Goal: Task Accomplishment & Management: Complete application form

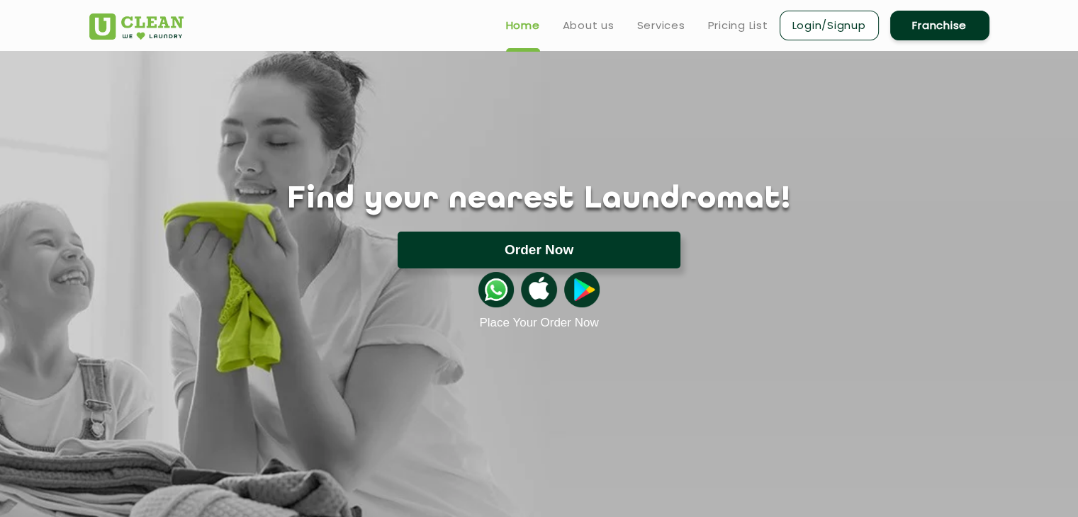
click at [490, 243] on button "Order Now" at bounding box center [539, 250] width 283 height 37
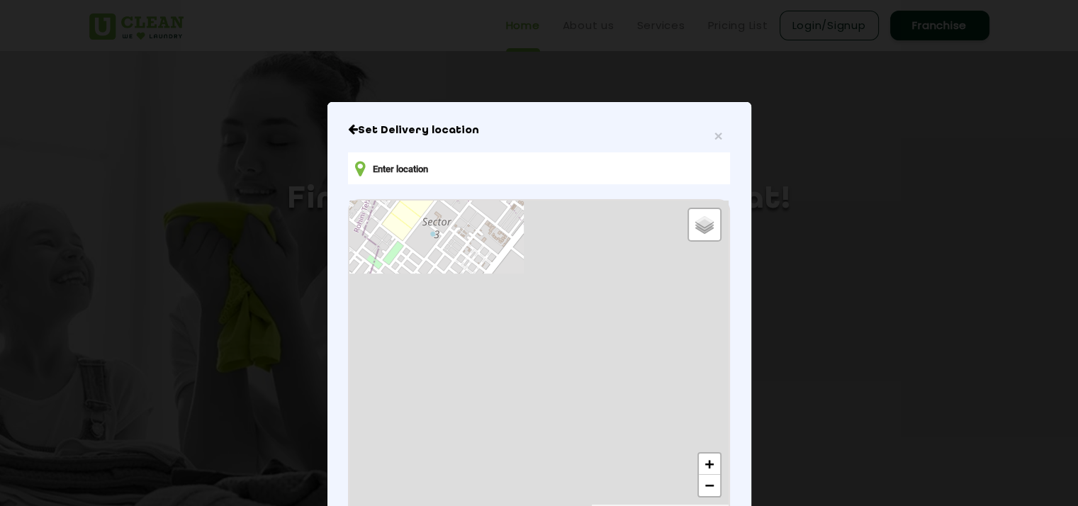
click at [403, 167] on input "text" at bounding box center [538, 168] width 381 height 32
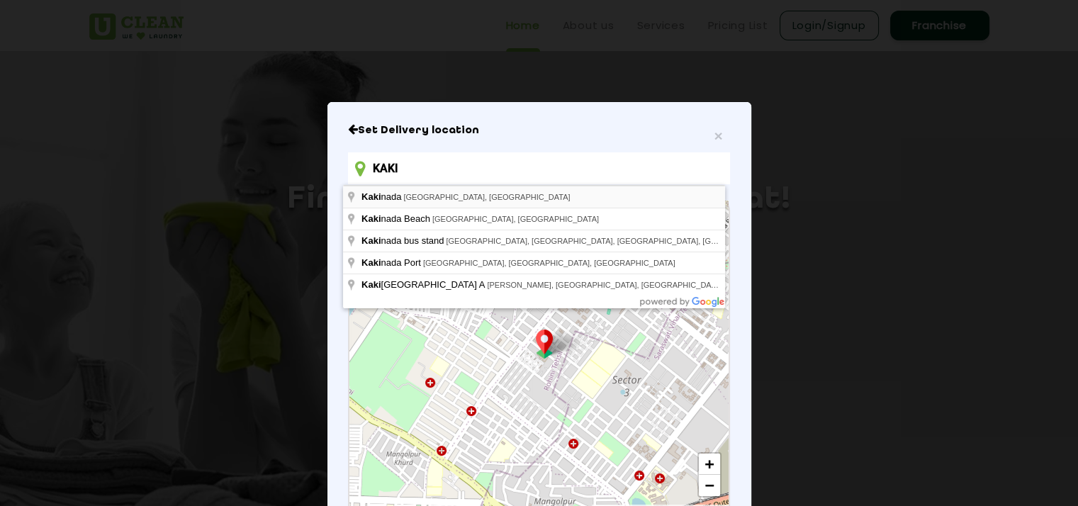
type input "[GEOGRAPHIC_DATA], [GEOGRAPHIC_DATA], [GEOGRAPHIC_DATA]"
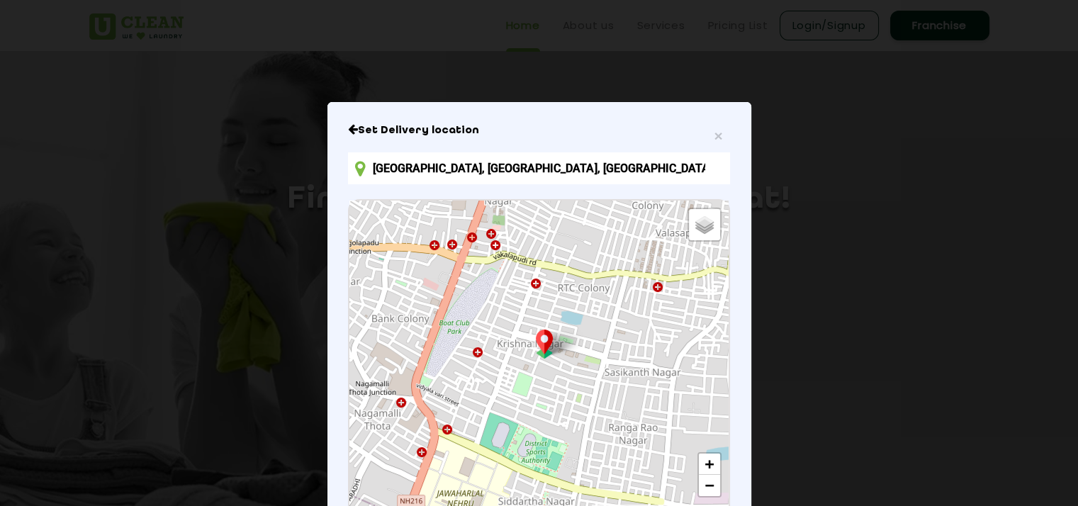
scroll to position [10, 0]
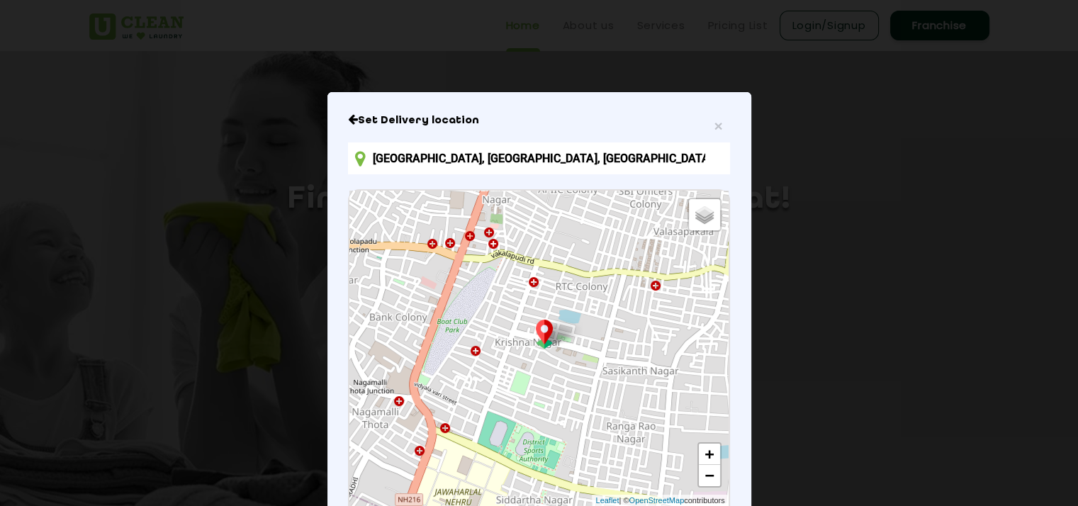
click at [561, 392] on div "Default Satellite + − Leaflet | © OpenStreetMap contributors" at bounding box center [538, 348] width 378 height 315
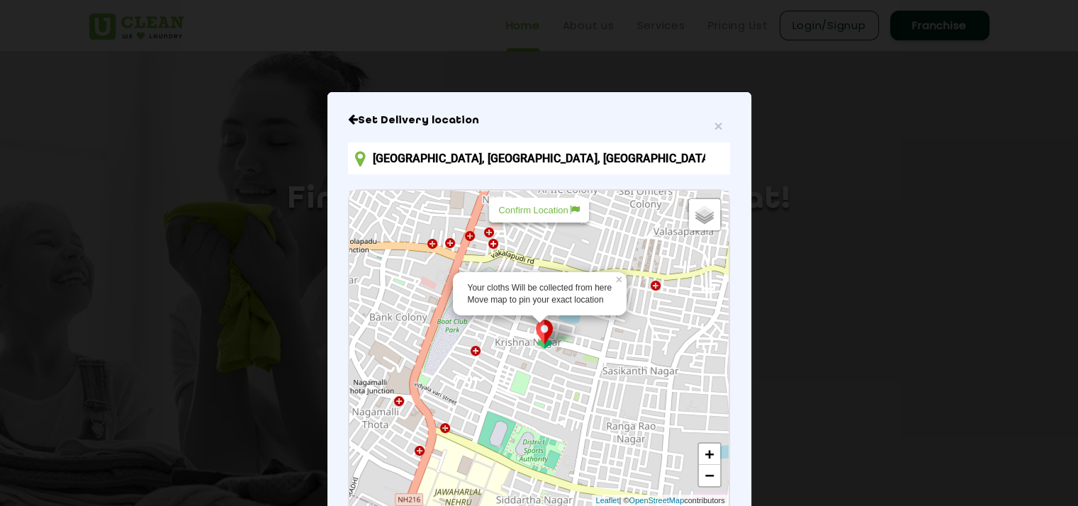
click at [541, 334] on img at bounding box center [544, 334] width 27 height 29
click at [541, 348] on img at bounding box center [544, 334] width 27 height 29
click at [538, 310] on div "Your cloths Will be collected from here Move map to pin your exact location" at bounding box center [540, 294] width 174 height 44
click at [602, 364] on div "Your cloths Will be collected from here Move map to pin your exact location × D…" at bounding box center [538, 348] width 378 height 315
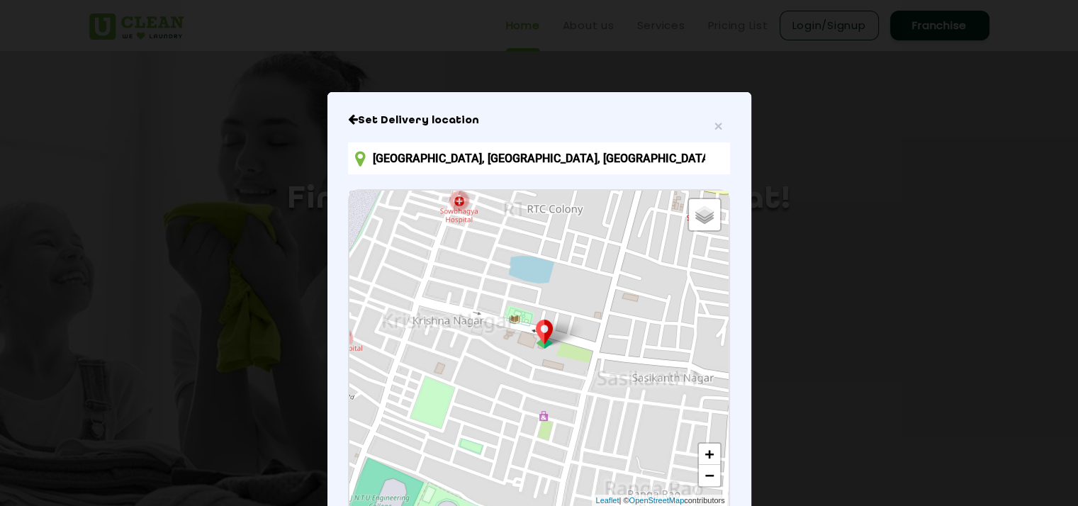
click at [602, 364] on div "Default Satellite + − Leaflet | © OpenStreetMap contributors" at bounding box center [538, 348] width 378 height 315
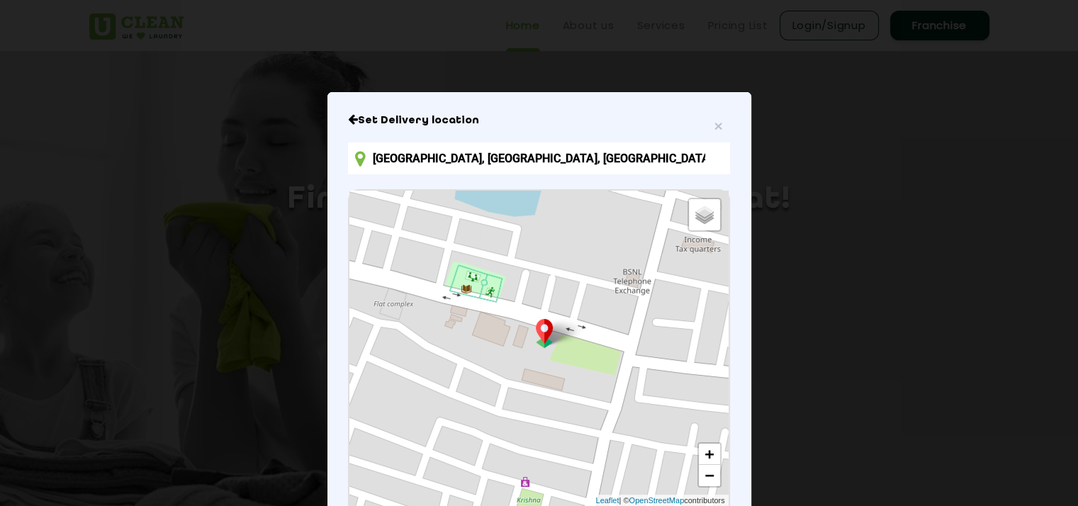
drag, startPoint x: 476, startPoint y: 307, endPoint x: 503, endPoint y: 315, distance: 28.2
click at [503, 315] on div "Default Satellite + − Leaflet | © OpenStreetMap contributors" at bounding box center [538, 348] width 378 height 315
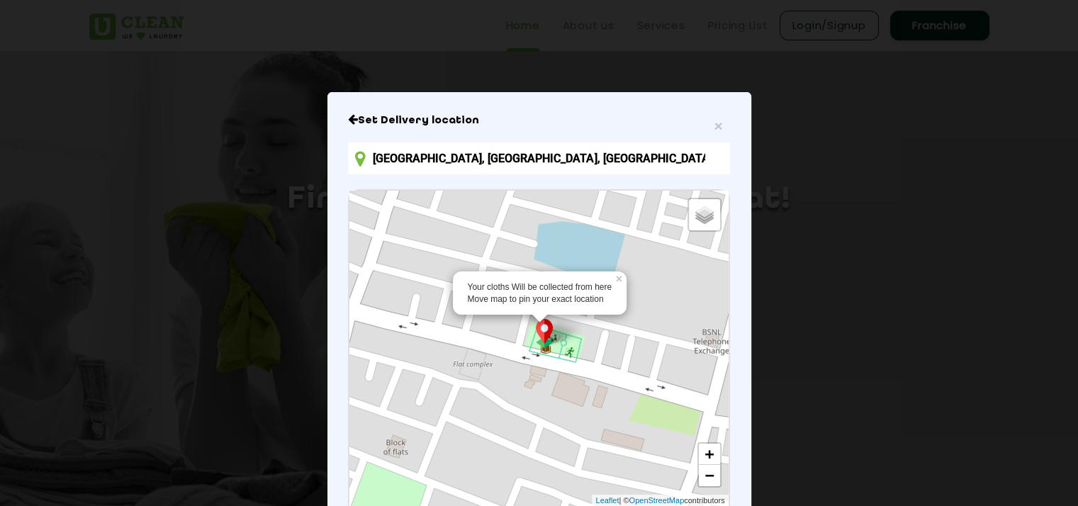
drag, startPoint x: 503, startPoint y: 307, endPoint x: 558, endPoint y: 358, distance: 74.7
click at [558, 358] on div "Your cloths Will be collected from here Move map to pin your exact location × D…" at bounding box center [538, 348] width 378 height 315
click at [547, 347] on img at bounding box center [544, 333] width 27 height 29
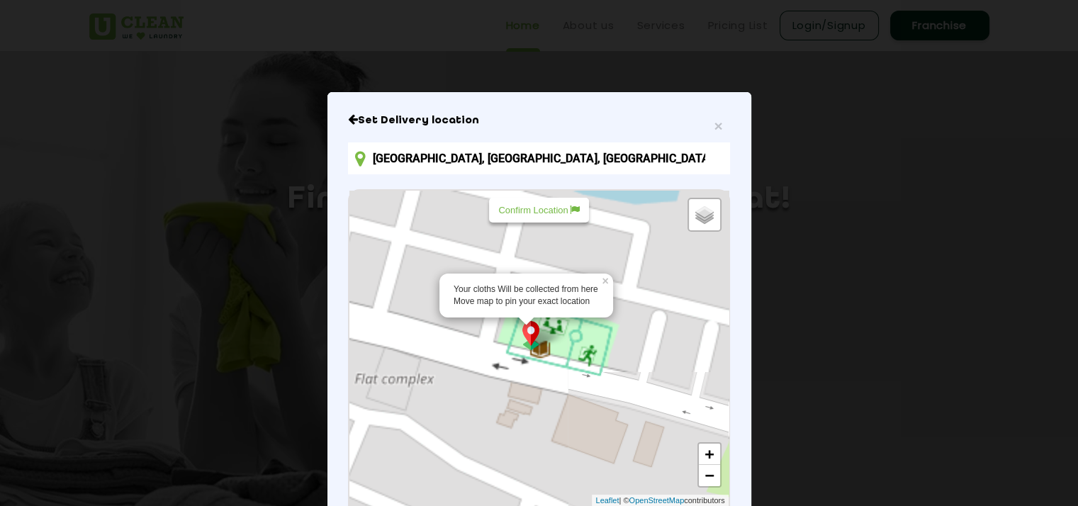
click at [544, 347] on img at bounding box center [530, 335] width 27 height 29
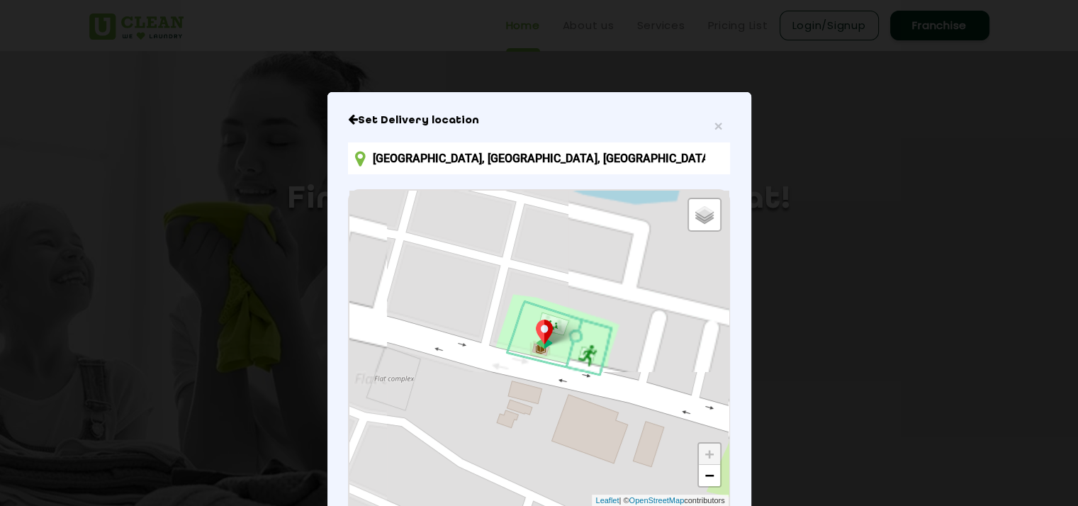
click at [547, 347] on img at bounding box center [544, 334] width 27 height 29
click at [531, 366] on div "Default Satellite + − Leaflet | © OpenStreetMap contributors" at bounding box center [538, 348] width 378 height 315
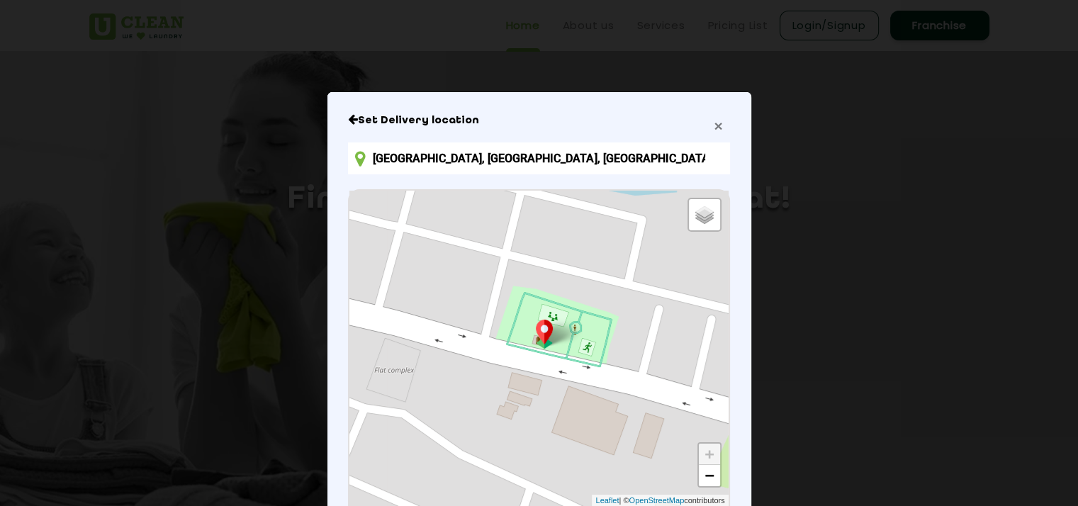
click at [714, 125] on span "×" at bounding box center [718, 126] width 9 height 16
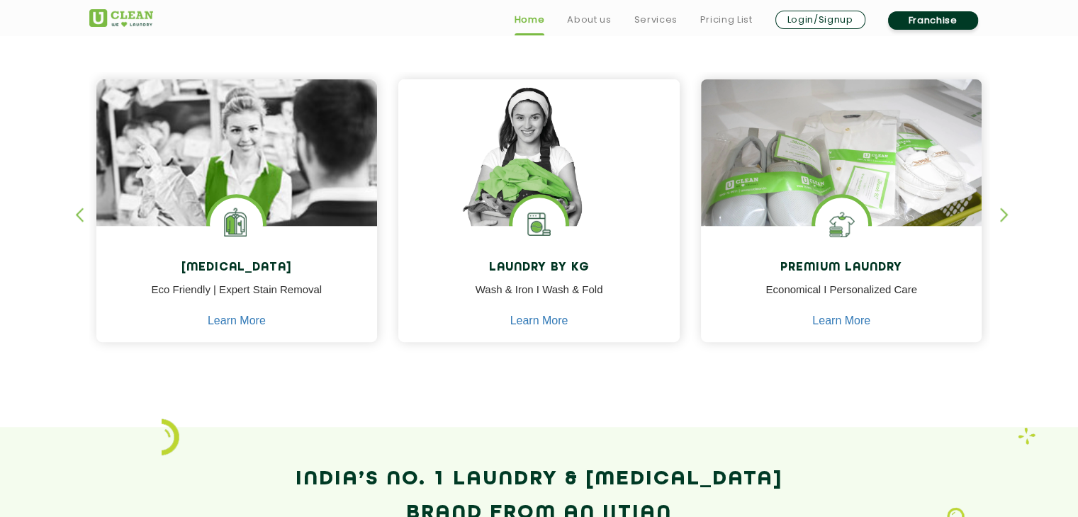
scroll to position [618, 0]
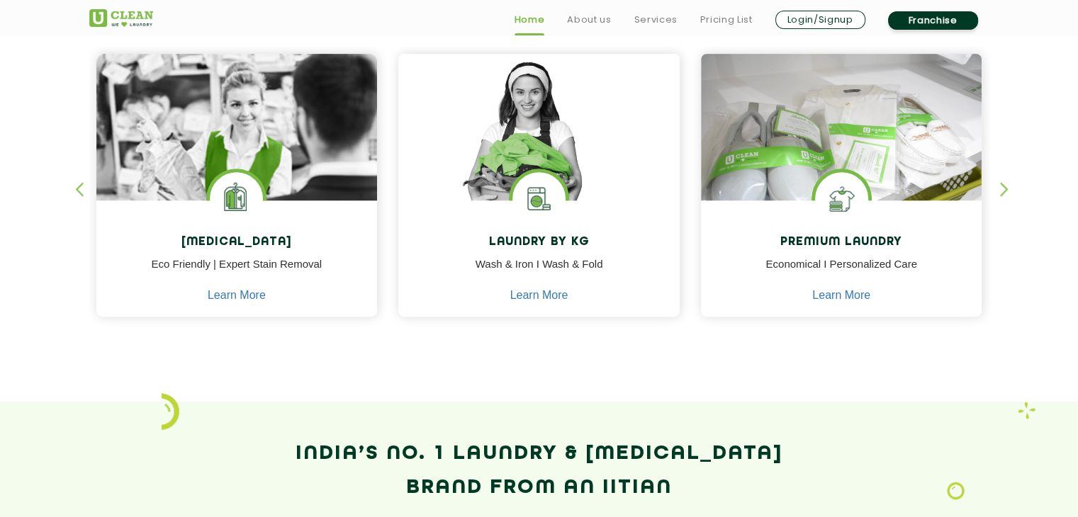
click at [1002, 196] on div "button" at bounding box center [1010, 201] width 21 height 39
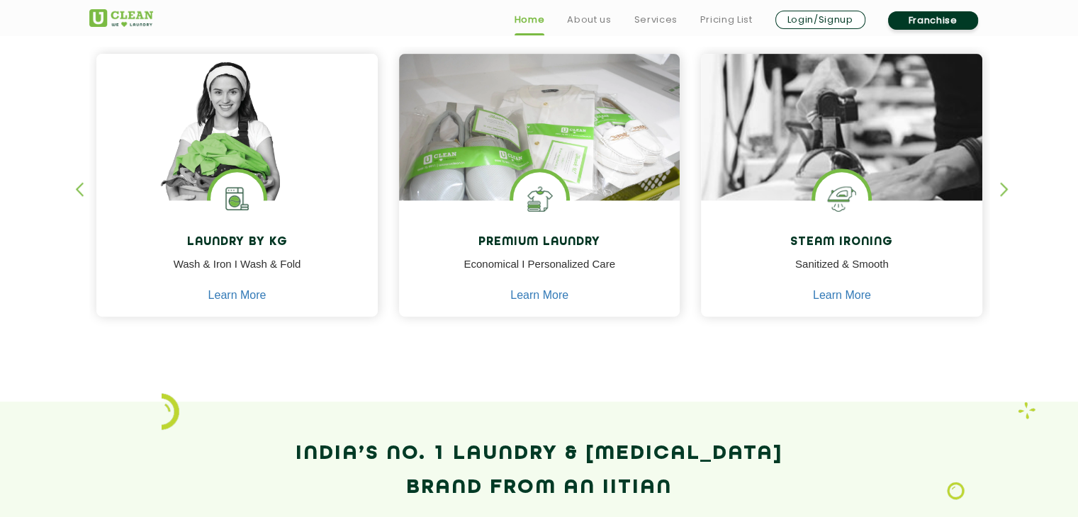
click at [1002, 196] on div "button" at bounding box center [1010, 201] width 21 height 39
click at [1002, 186] on div "button" at bounding box center [1010, 201] width 21 height 39
click at [1002, 185] on div "button" at bounding box center [1010, 201] width 21 height 39
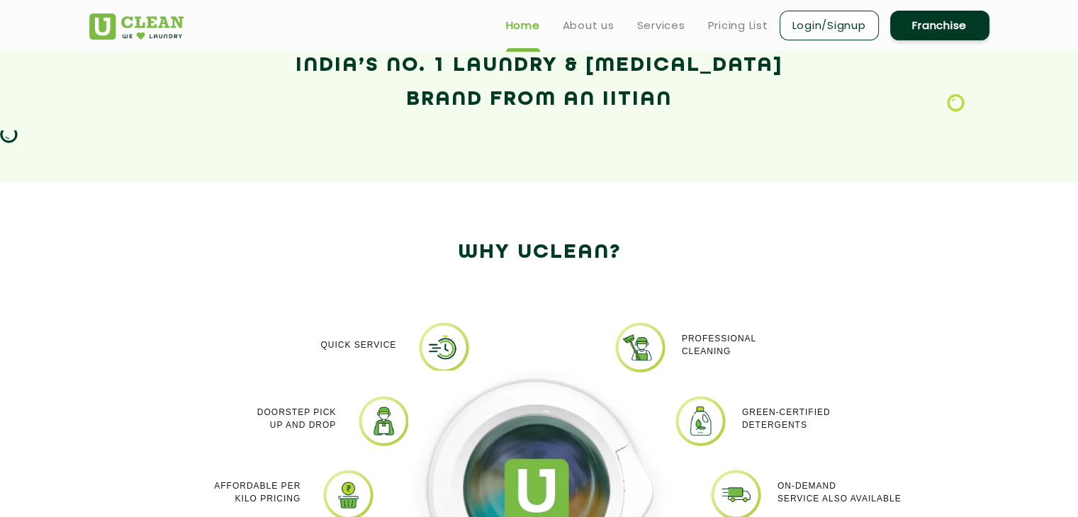
scroll to position [964, 0]
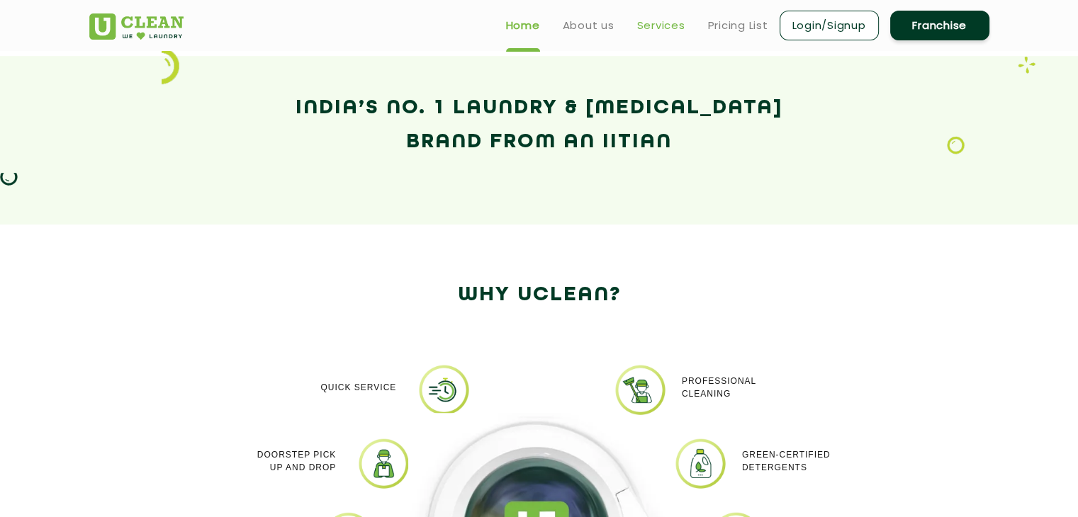
click at [659, 25] on link "Services" at bounding box center [661, 25] width 48 height 17
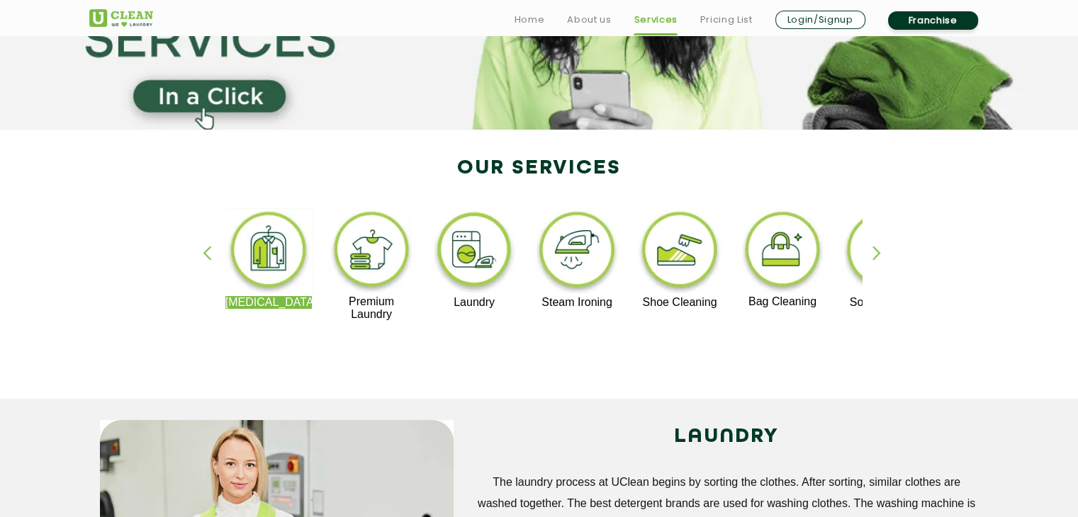
scroll to position [298, 0]
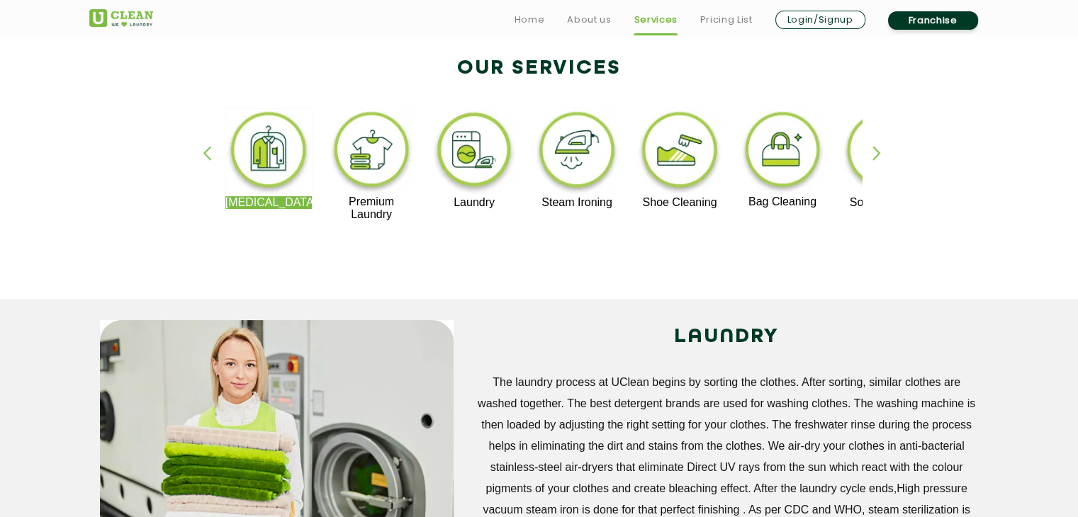
click at [278, 164] on img at bounding box center [268, 152] width 87 height 88
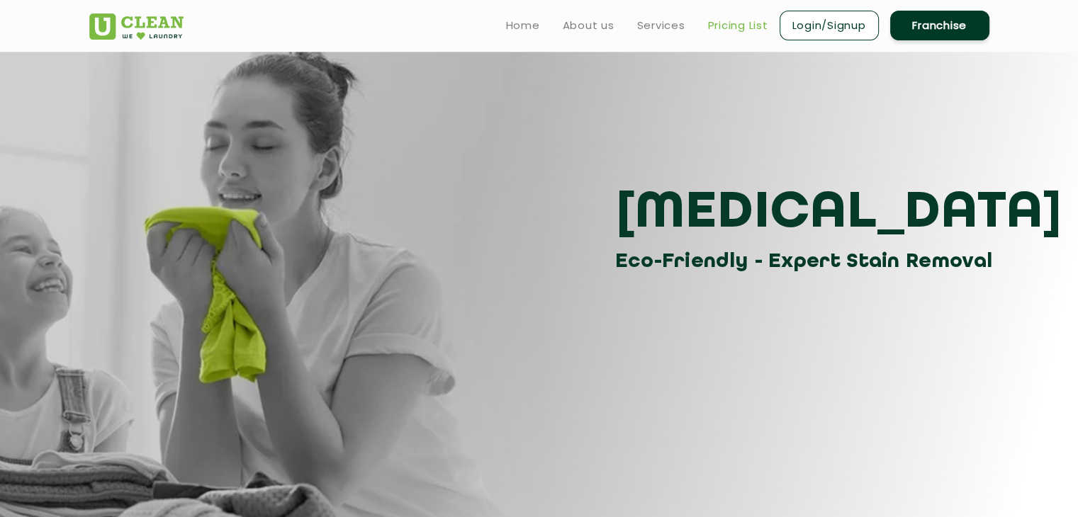
click at [736, 23] on link "Pricing List" at bounding box center [738, 25] width 60 height 17
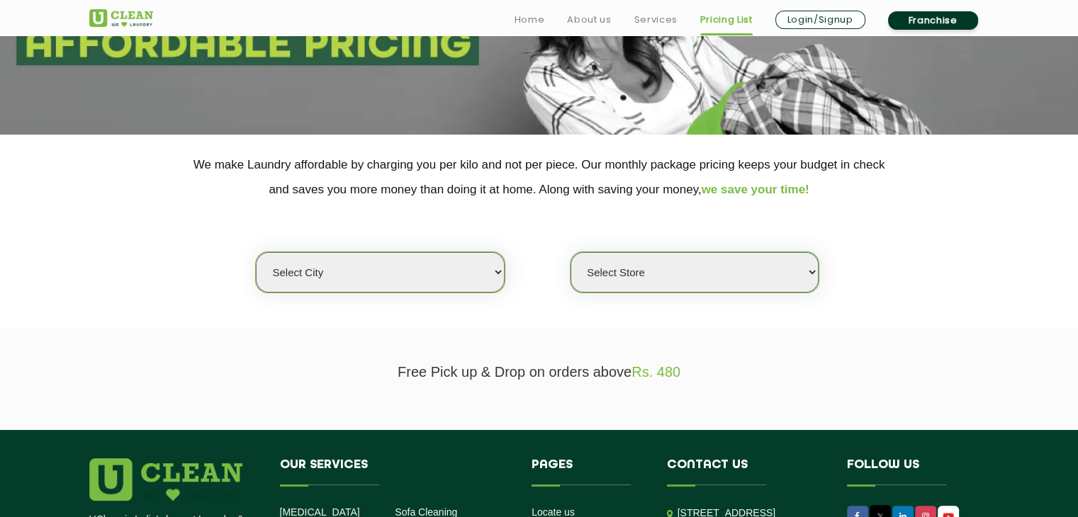
scroll to position [201, 0]
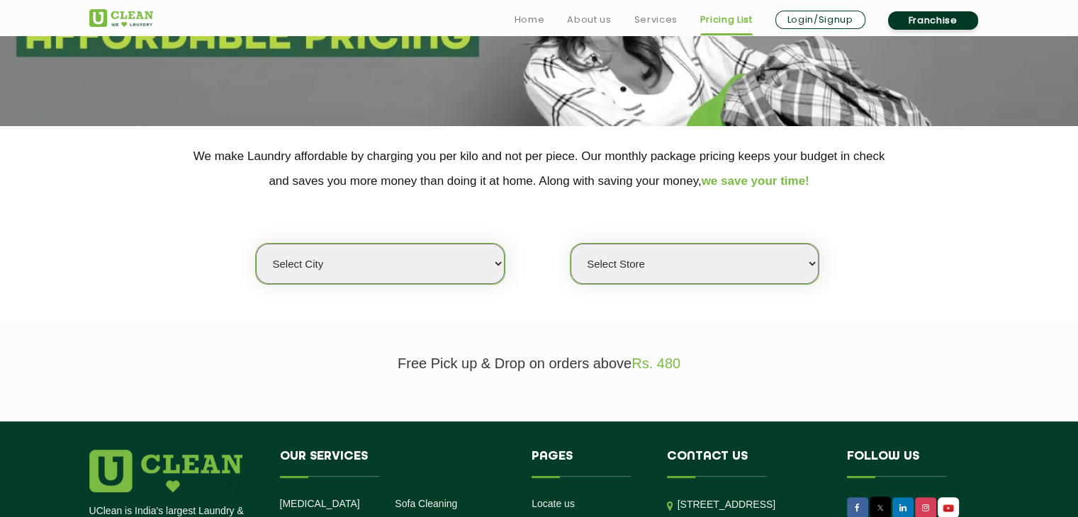
click at [381, 267] on select "Select city Aalo Agartala Agra Ahmedabad Akola Aligarh Alwar - UClean Select Am…" at bounding box center [380, 264] width 248 height 40
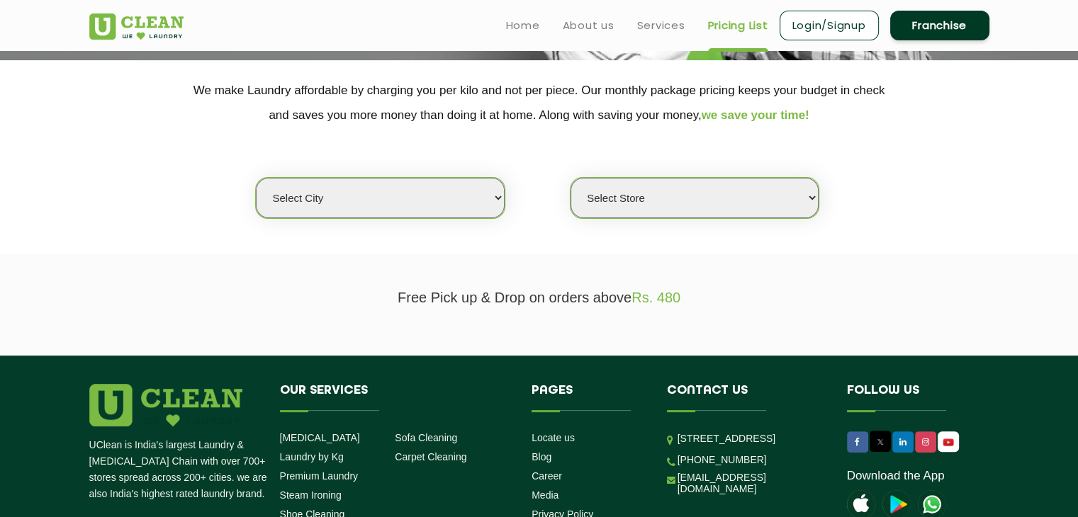
scroll to position [264, 0]
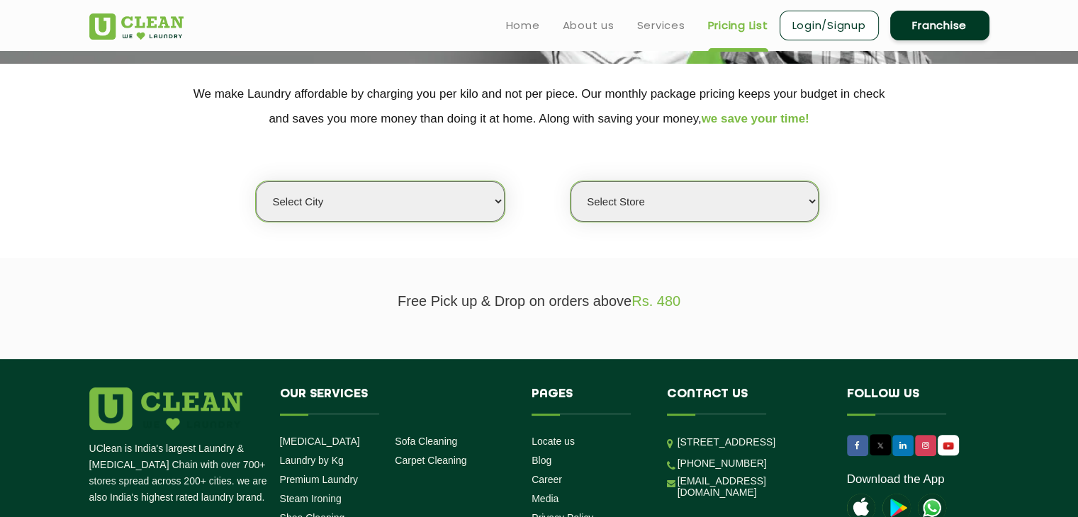
click at [382, 211] on select "Select city Aalo Agartala Agra Ahmedabad Akola Aligarh Alwar - UClean Select Am…" at bounding box center [380, 201] width 248 height 40
select select "189"
click at [256, 181] on select "Select city Aalo Agartala Agra Ahmedabad Akola Aligarh Alwar - UClean Select Am…" at bounding box center [380, 201] width 248 height 40
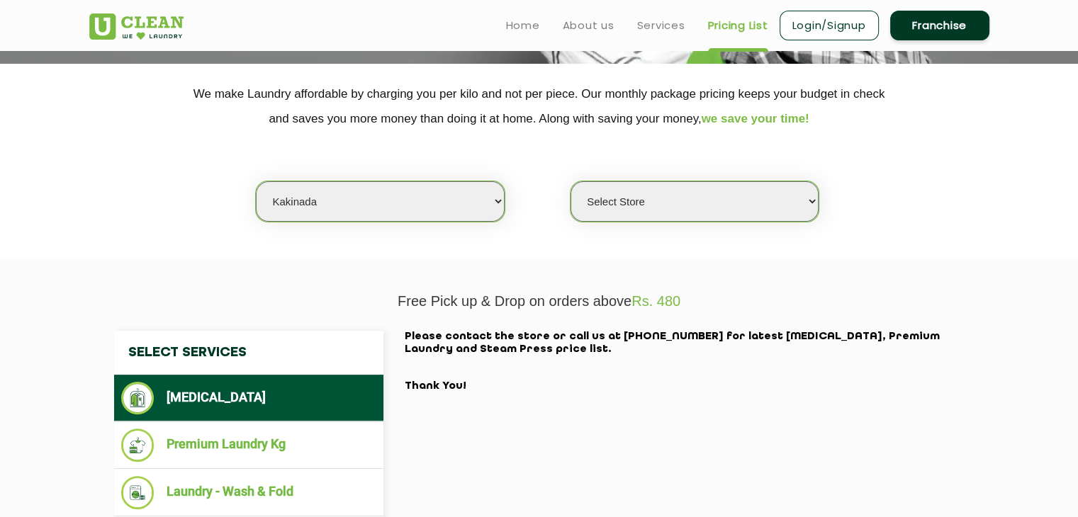
click at [649, 204] on select "Select Store UClean Kakinada" at bounding box center [694, 201] width 248 height 40
select select "561"
click at [570, 181] on select "Select Store UClean Kakinada" at bounding box center [694, 201] width 248 height 40
click at [473, 204] on select "Select city Aalo Agartala Agra Ahmedabad Akola Aligarh Alwar - UClean Select Am…" at bounding box center [380, 201] width 248 height 40
select select "73"
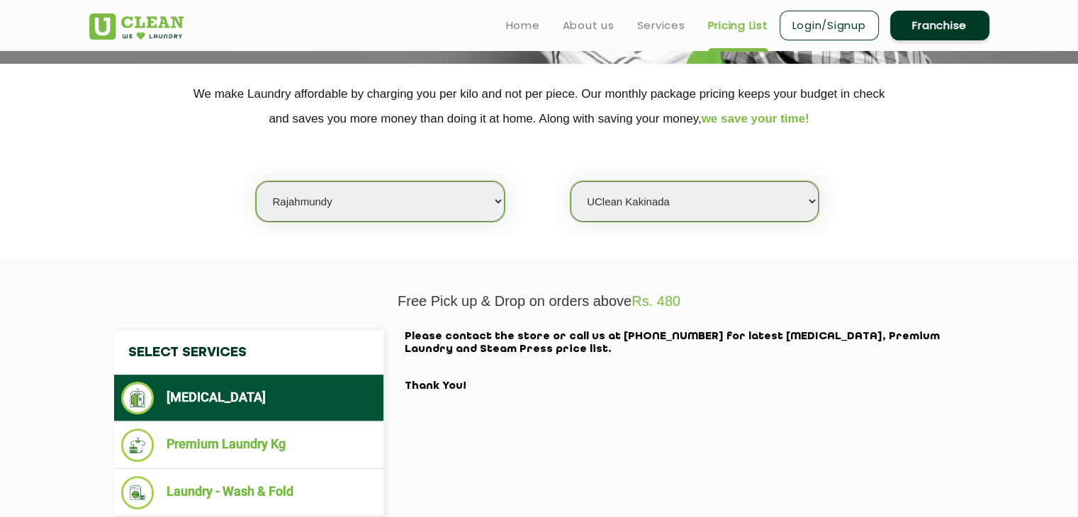
click at [256, 181] on select "Select city Aalo Agartala Agra Ahmedabad Akola Aligarh Alwar - UClean Select Am…" at bounding box center [380, 201] width 248 height 40
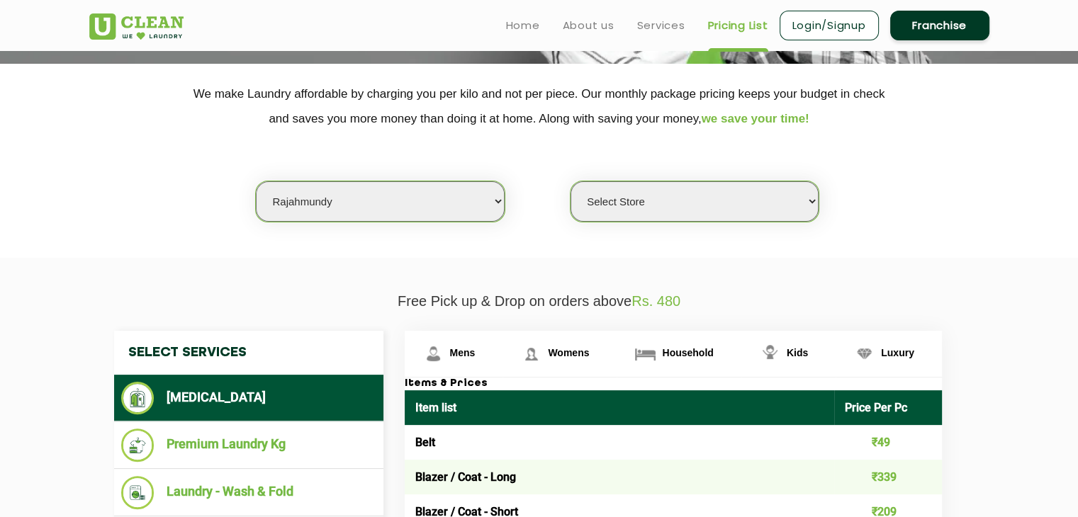
click at [649, 187] on select "Select Store UClean Rajahmundry" at bounding box center [694, 201] width 248 height 40
select select "233"
click at [570, 181] on select "Select Store UClean Rajahmundry" at bounding box center [694, 201] width 248 height 40
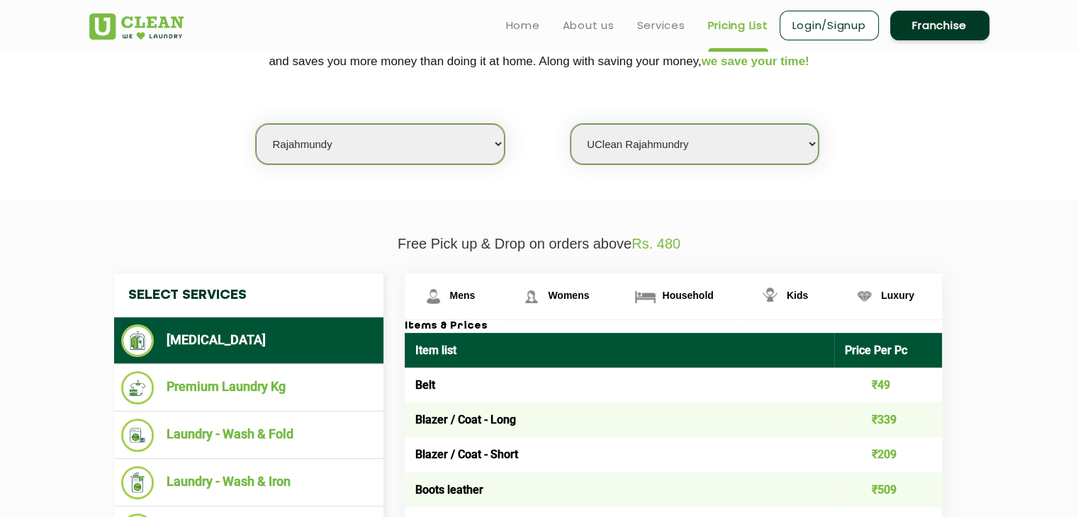
scroll to position [317, 0]
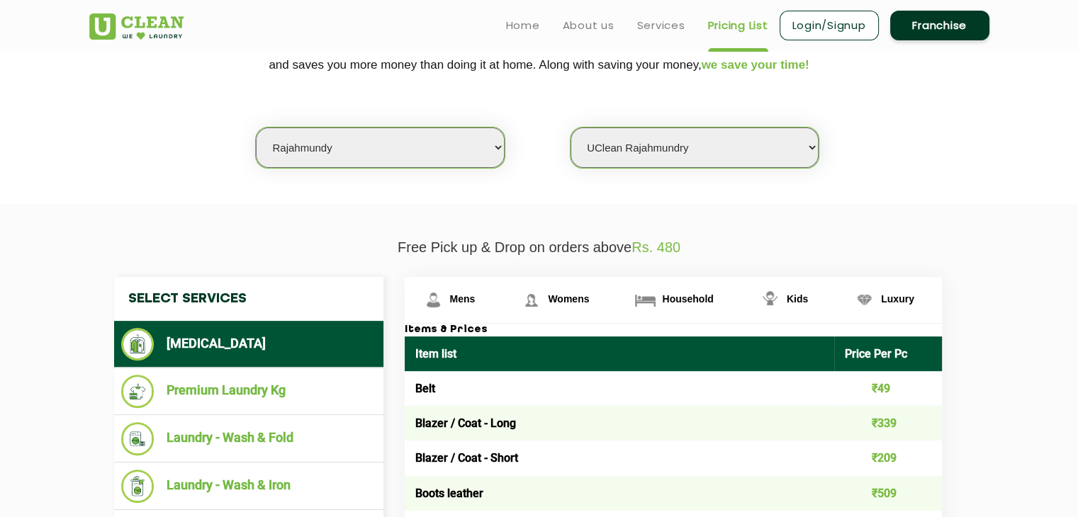
click at [425, 138] on select "Select city Aalo Agartala Agra Ahmedabad Akola Aligarh Alwar - UClean Select Am…" at bounding box center [380, 148] width 248 height 40
select select "189"
click at [256, 128] on select "Select city Aalo Agartala Agra Ahmedabad Akola Aligarh Alwar - UClean Select Am…" at bounding box center [380, 148] width 248 height 40
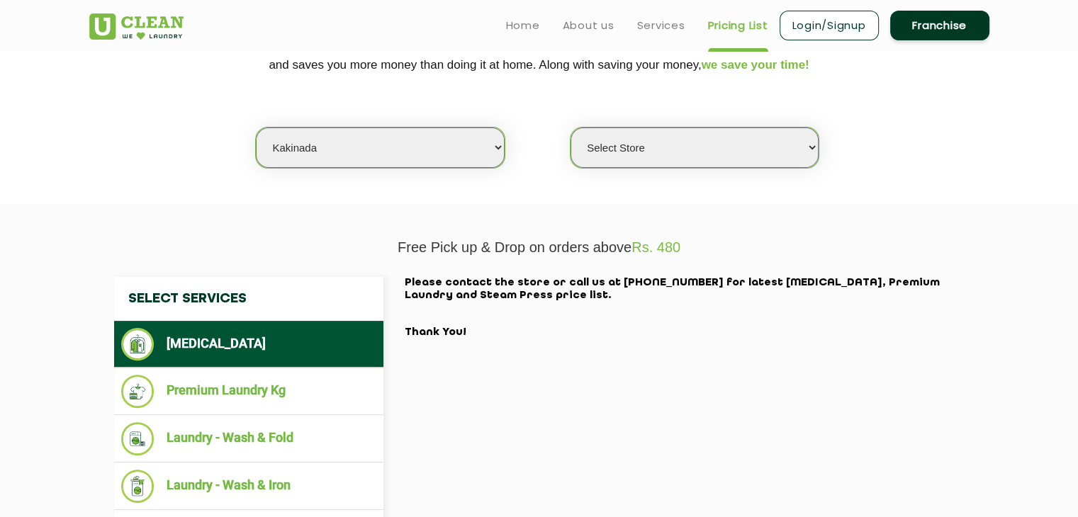
click at [640, 152] on select "Select Store UClean Kakinada" at bounding box center [694, 148] width 248 height 40
select select "561"
click at [570, 128] on select "Select Store UClean Kakinada" at bounding box center [694, 148] width 248 height 40
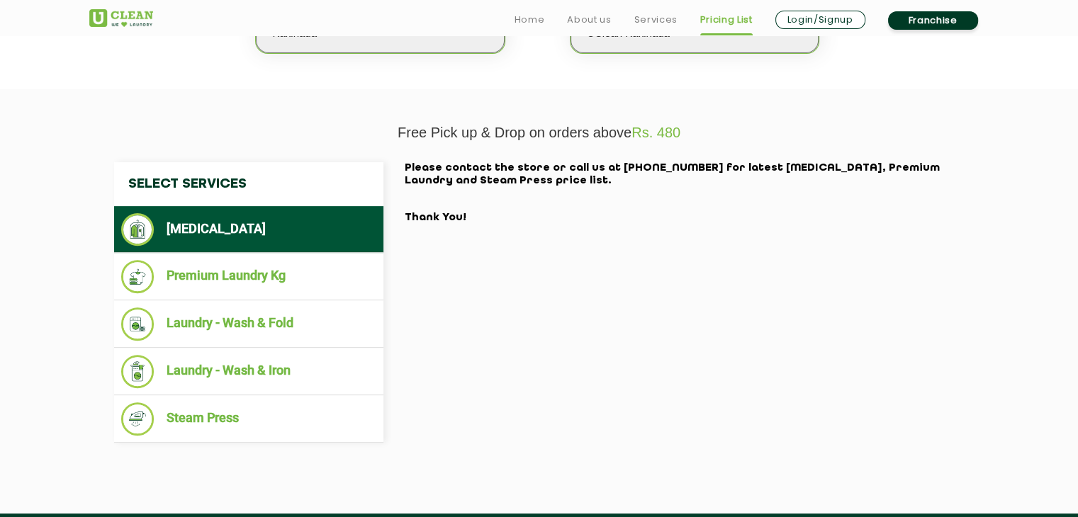
scroll to position [462, 0]
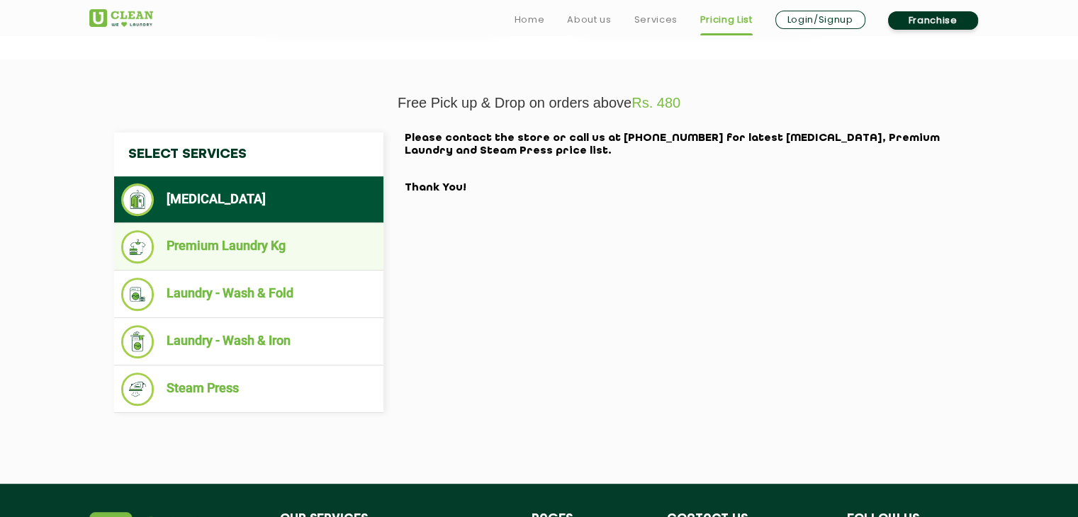
click at [230, 247] on li "Premium Laundry Kg" at bounding box center [248, 246] width 255 height 33
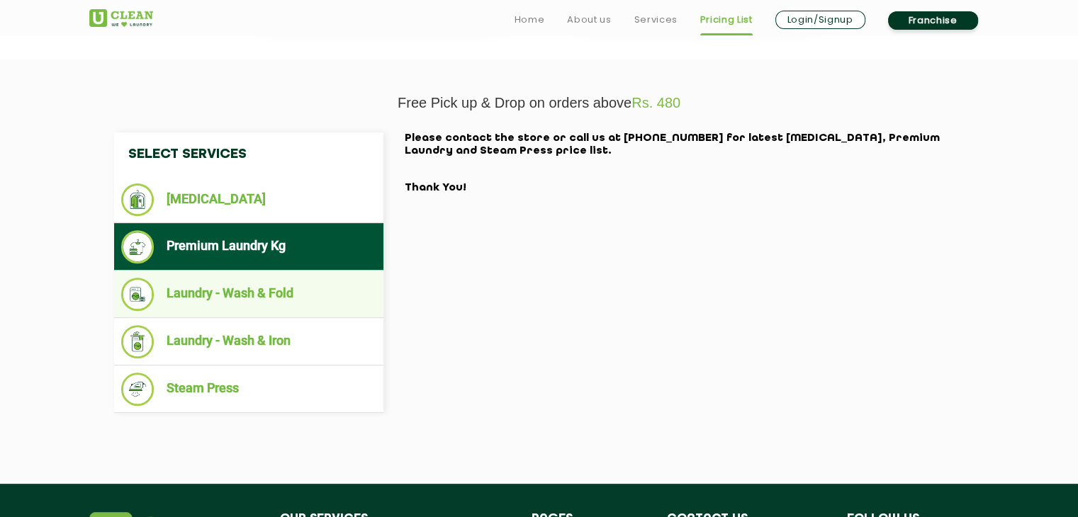
click at [227, 274] on ul "Laundry - Wash & Fold" at bounding box center [248, 294] width 269 height 47
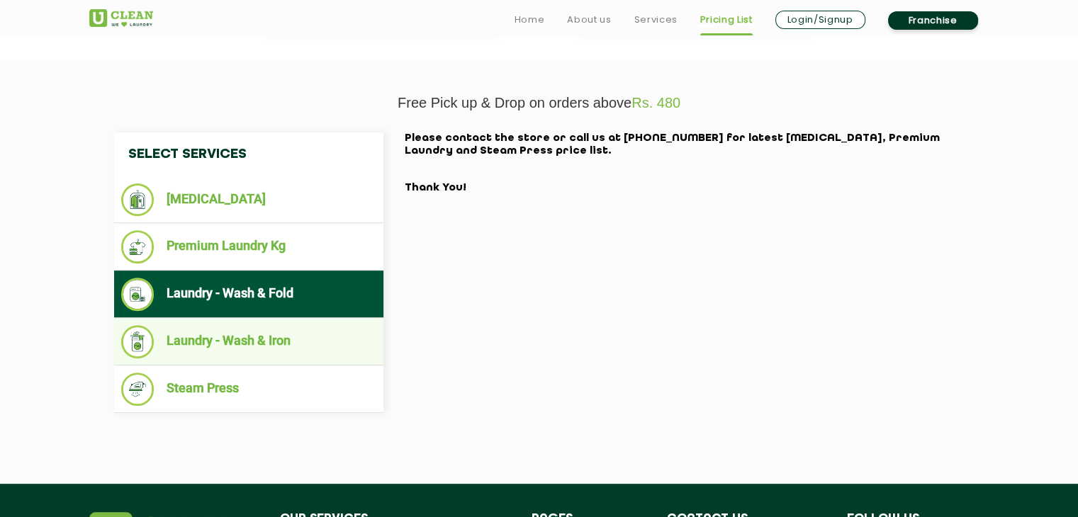
drag, startPoint x: 217, startPoint y: 325, endPoint x: 220, endPoint y: 360, distance: 35.6
click at [217, 325] on li "Laundry - Wash & Iron" at bounding box center [248, 341] width 255 height 33
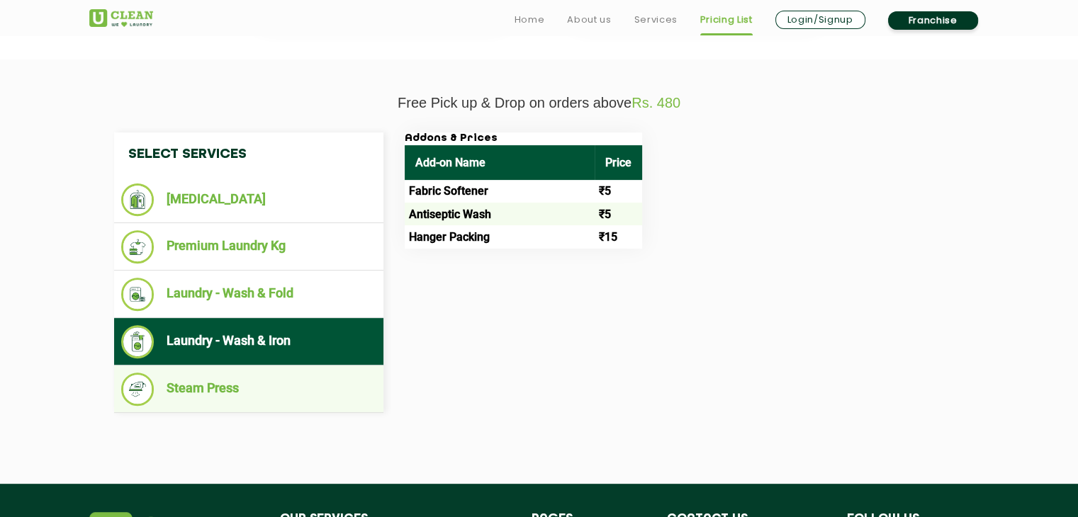
click at [219, 385] on li "Steam Press" at bounding box center [248, 389] width 255 height 33
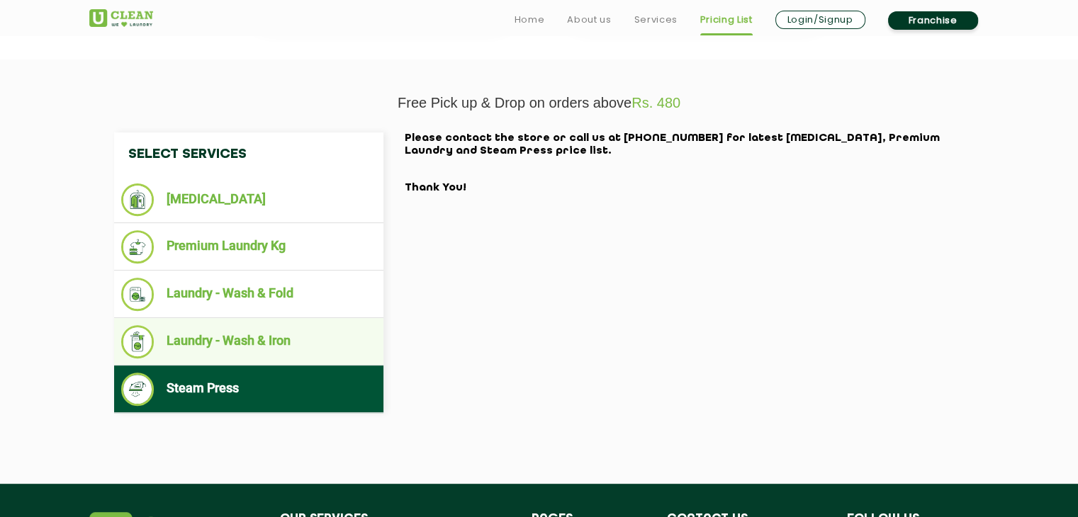
click at [229, 347] on li "Laundry - Wash & Iron" at bounding box center [248, 341] width 255 height 33
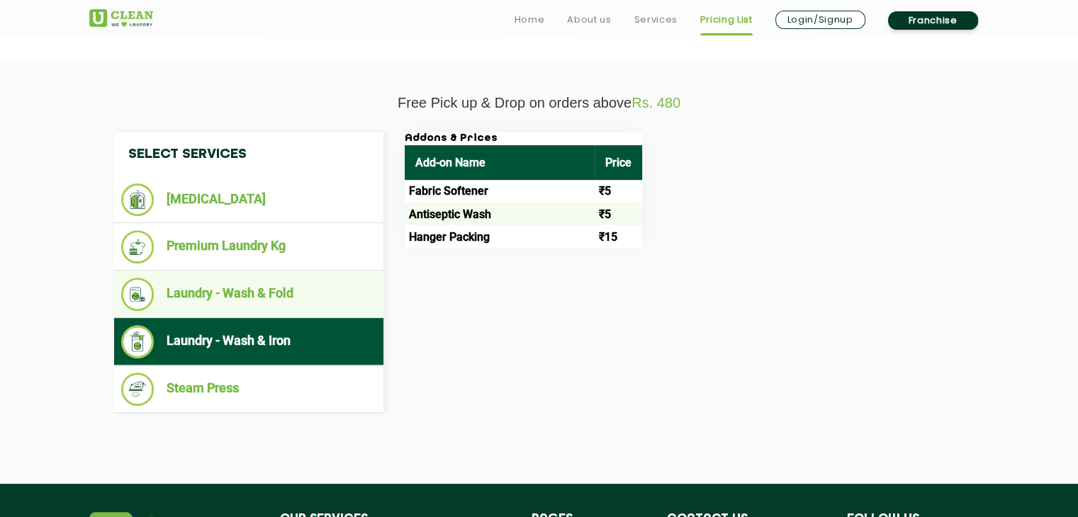
click at [264, 297] on li "Laundry - Wash & Fold" at bounding box center [248, 294] width 255 height 33
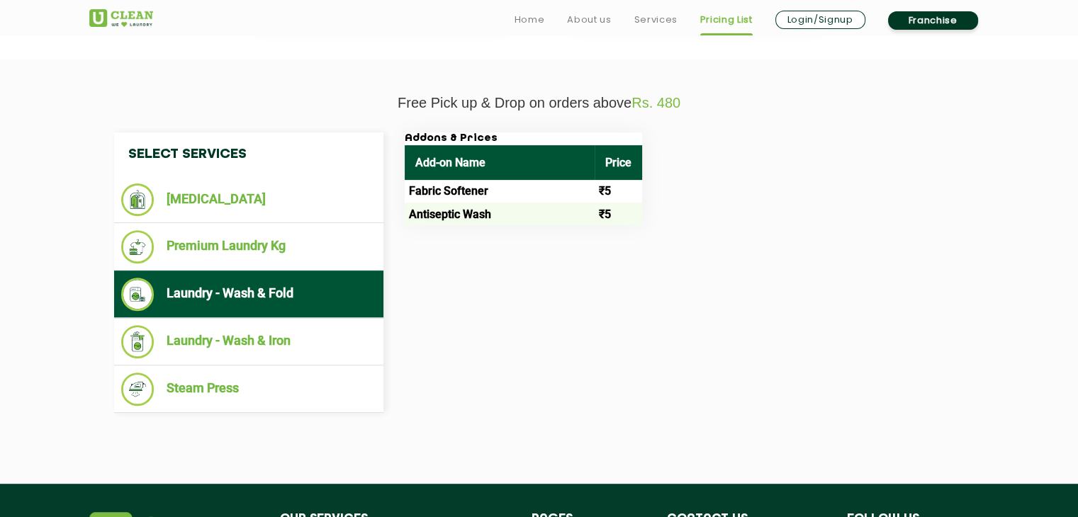
click at [291, 276] on ul "Laundry - Wash & Fold" at bounding box center [248, 294] width 269 height 47
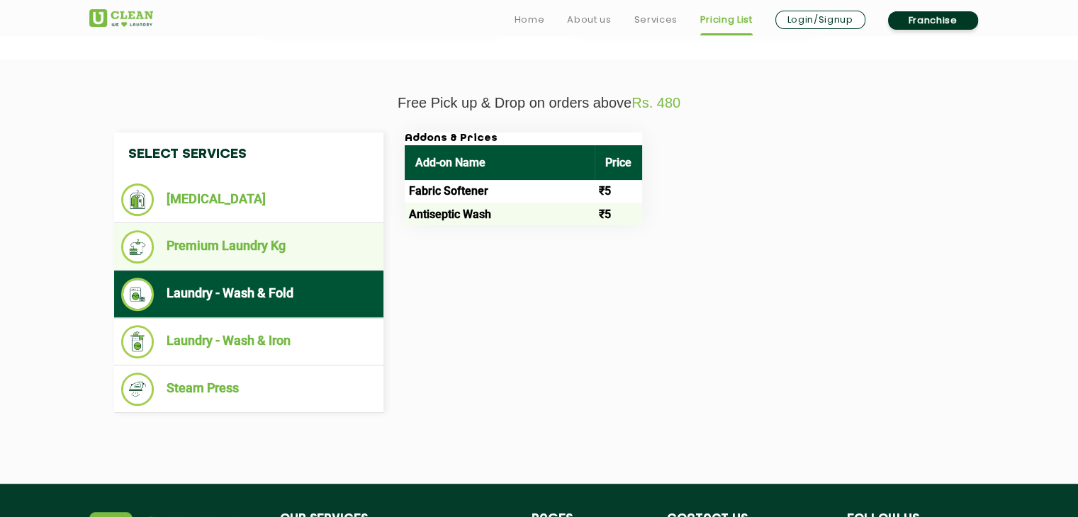
click at [277, 256] on li "Premium Laundry Kg" at bounding box center [248, 246] width 255 height 33
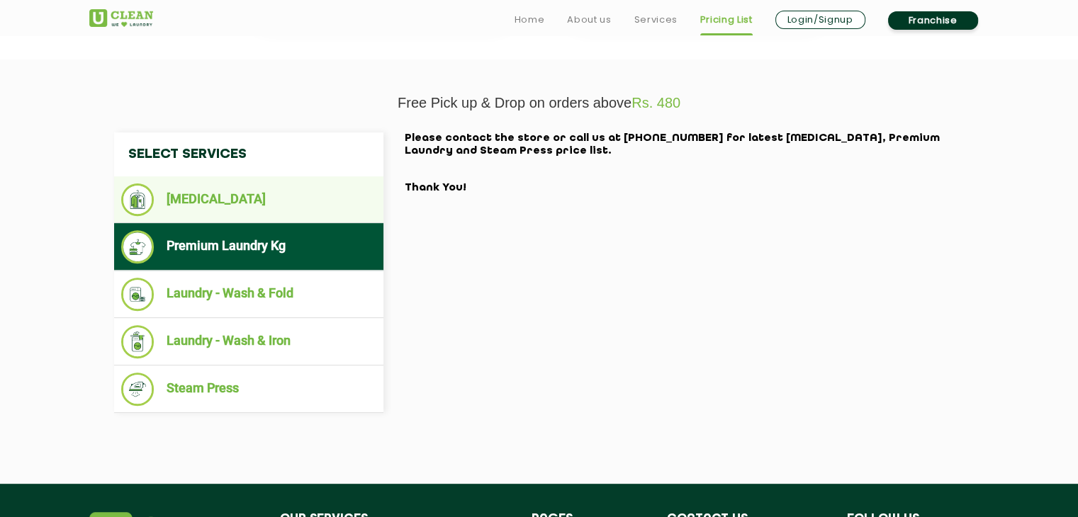
click at [264, 203] on li "[MEDICAL_DATA]" at bounding box center [248, 200] width 255 height 33
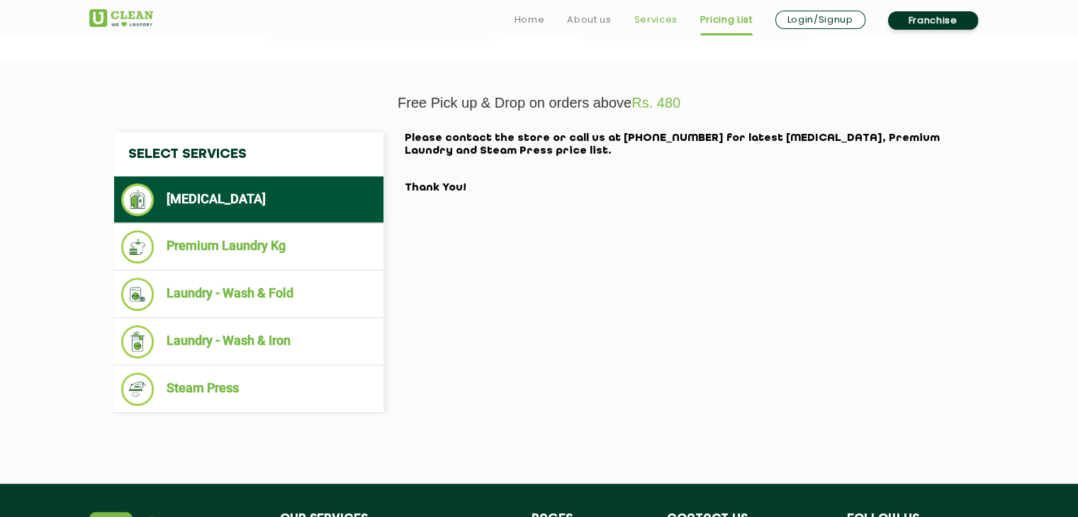
click at [648, 19] on link "Services" at bounding box center [655, 19] width 43 height 17
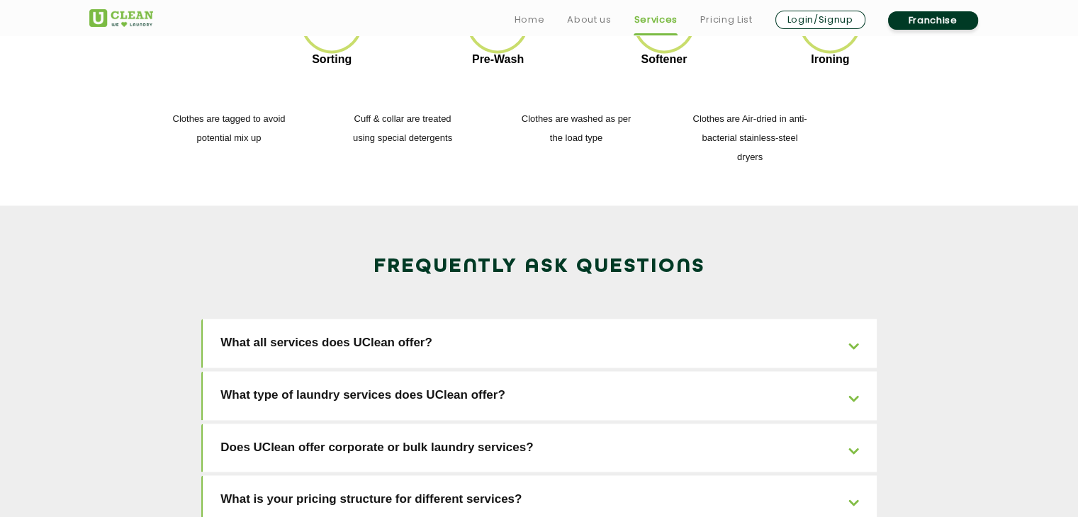
scroll to position [2148, 0]
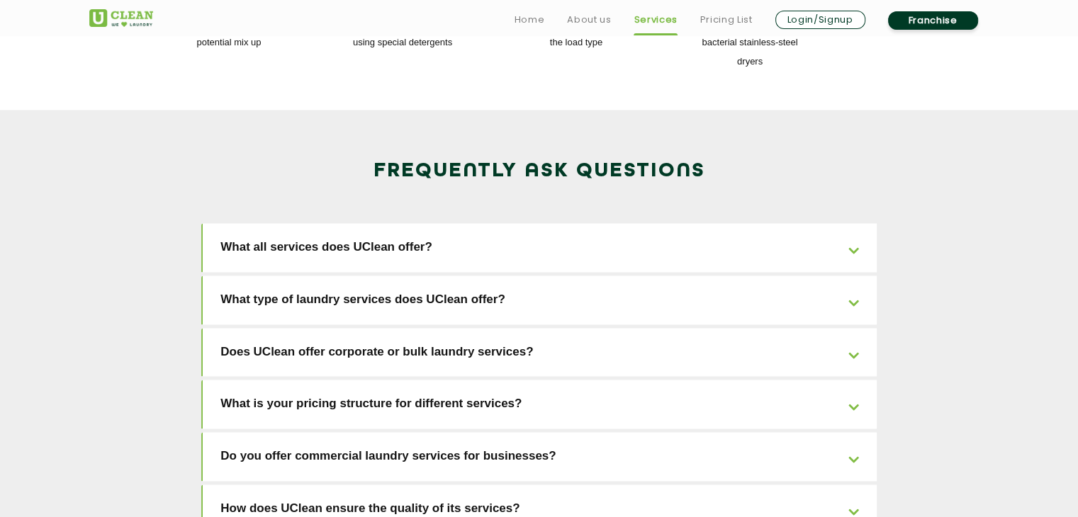
click at [495, 223] on link "What all services does UClean offer?" at bounding box center [540, 247] width 674 height 49
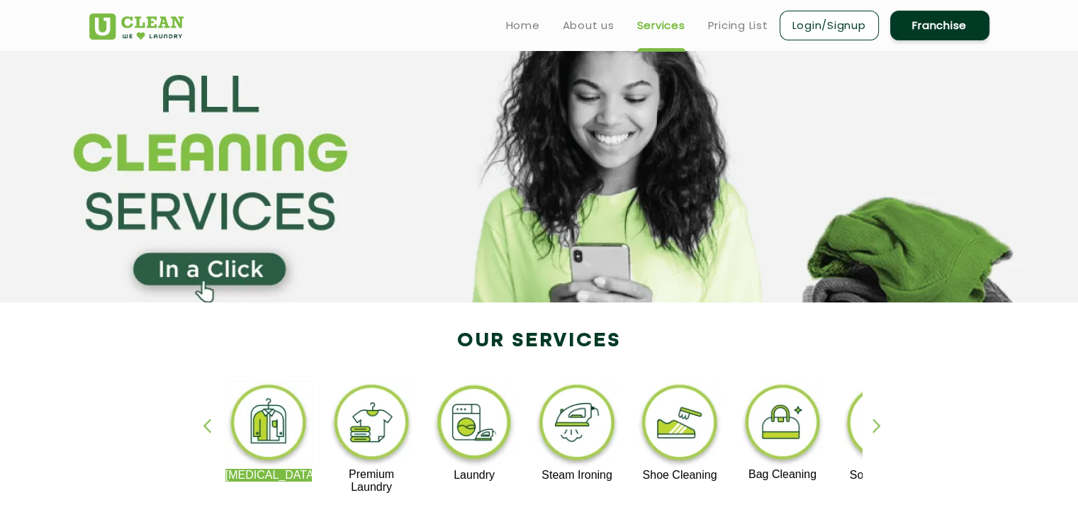
scroll to position [0, 0]
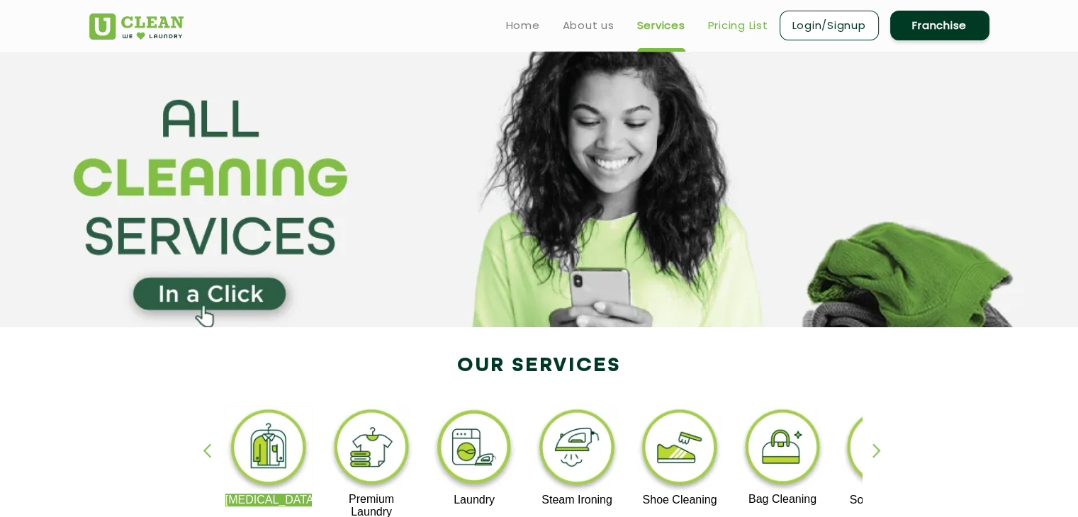
click at [729, 28] on link "Pricing List" at bounding box center [738, 25] width 60 height 17
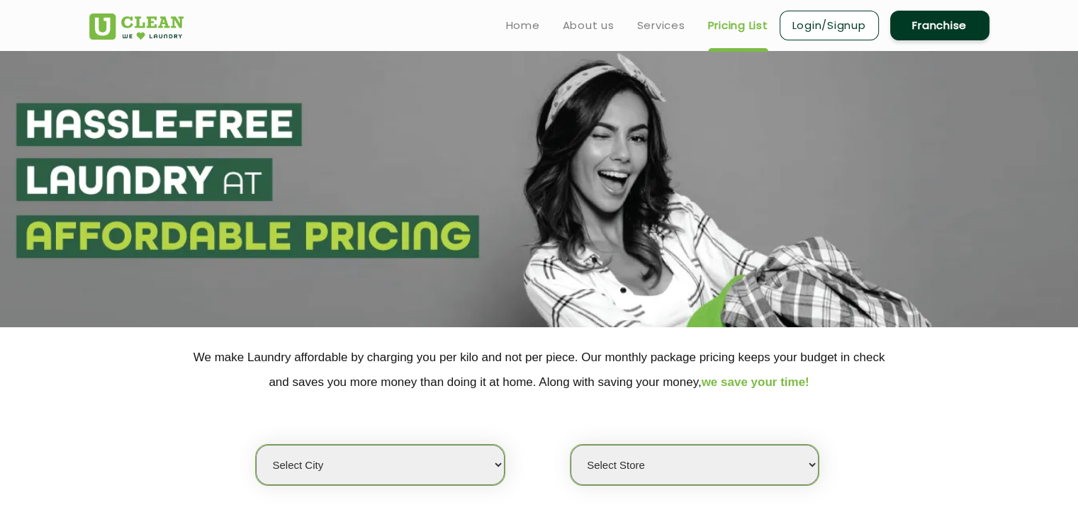
select select "0"
click at [126, 190] on section at bounding box center [539, 189] width 1078 height 276
click at [540, 22] on ul "Home About us Services Pricing List Login/Signup Franchise" at bounding box center [742, 25] width 495 height 33
click at [527, 22] on link "Home" at bounding box center [523, 25] width 34 height 17
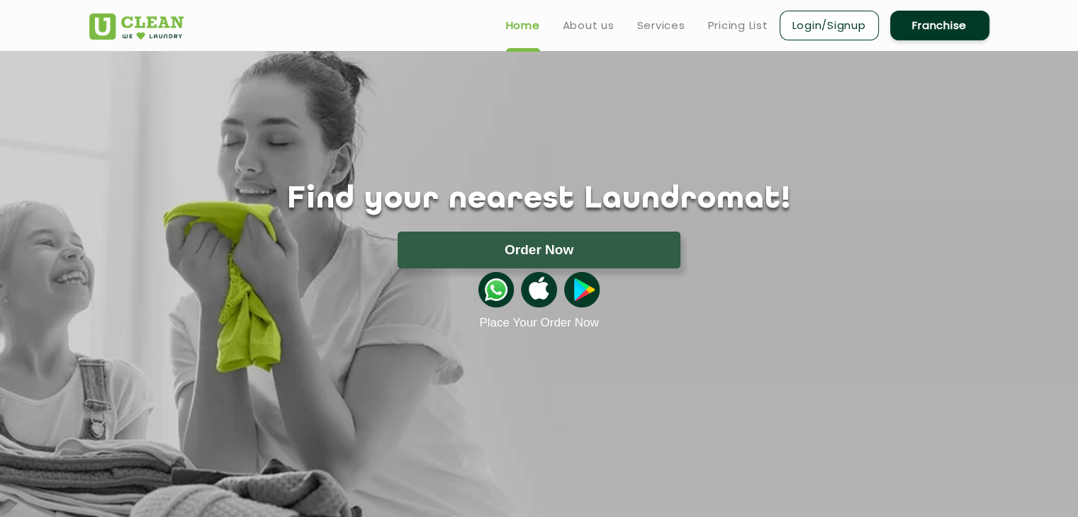
click at [958, 32] on link "Franchise" at bounding box center [939, 26] width 99 height 30
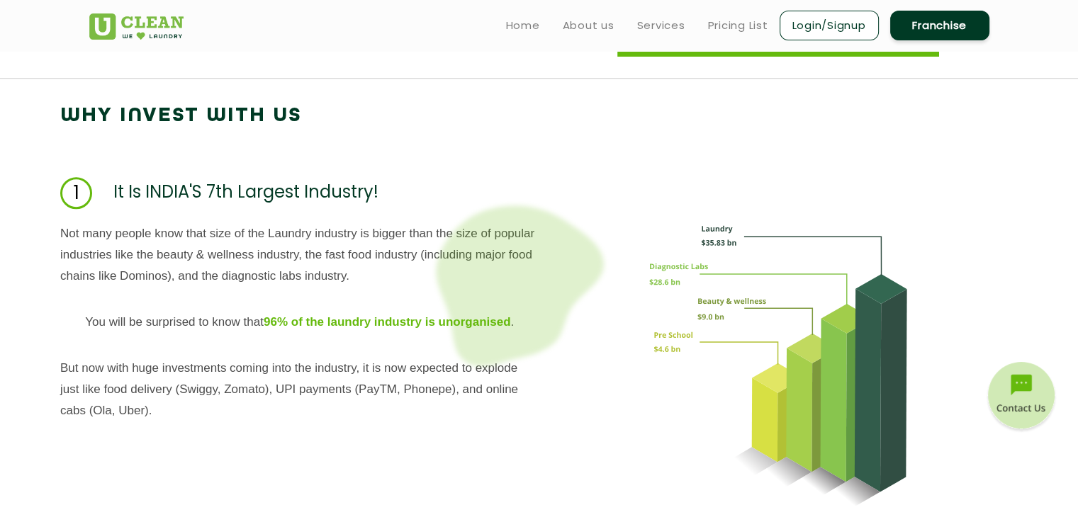
scroll to position [967, 0]
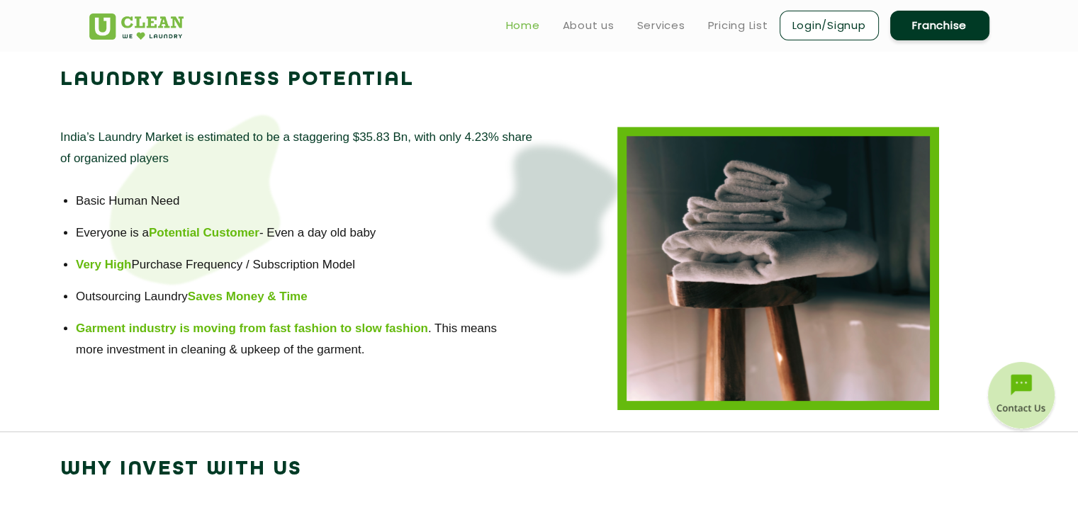
click at [530, 22] on link "Home" at bounding box center [523, 25] width 34 height 17
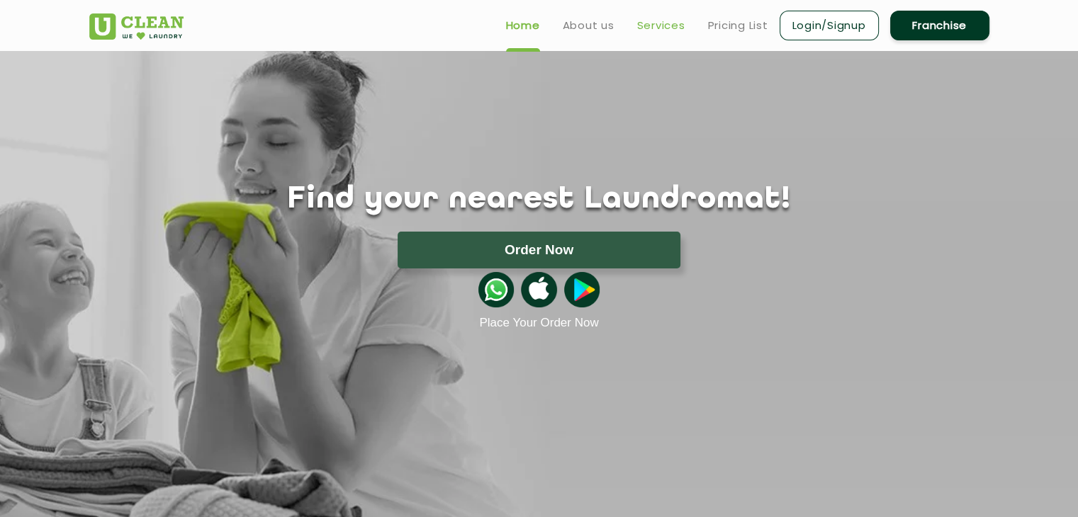
click at [643, 21] on link "Services" at bounding box center [661, 25] width 48 height 17
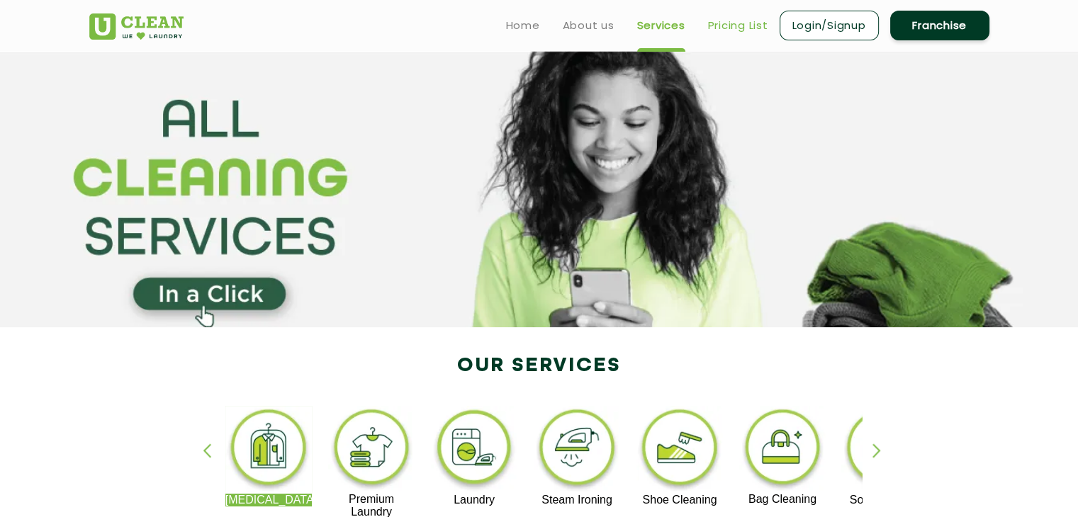
click at [711, 17] on link "Pricing List" at bounding box center [738, 25] width 60 height 17
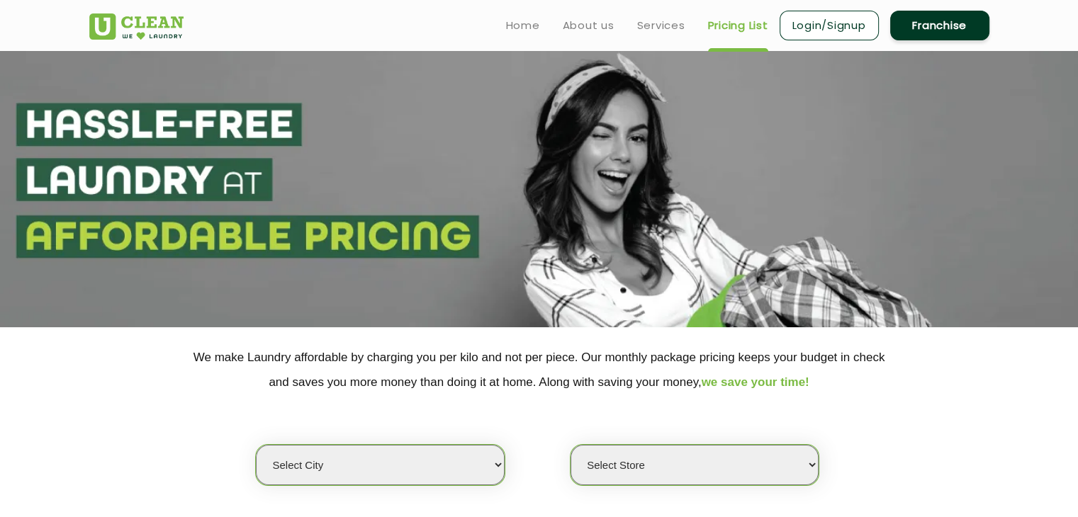
click at [402, 471] on select "Select city [GEOGRAPHIC_DATA] [GEOGRAPHIC_DATA] [GEOGRAPHIC_DATA] [GEOGRAPHIC_D…" at bounding box center [380, 465] width 248 height 40
select select "189"
click at [522, 23] on link "Home" at bounding box center [523, 25] width 34 height 17
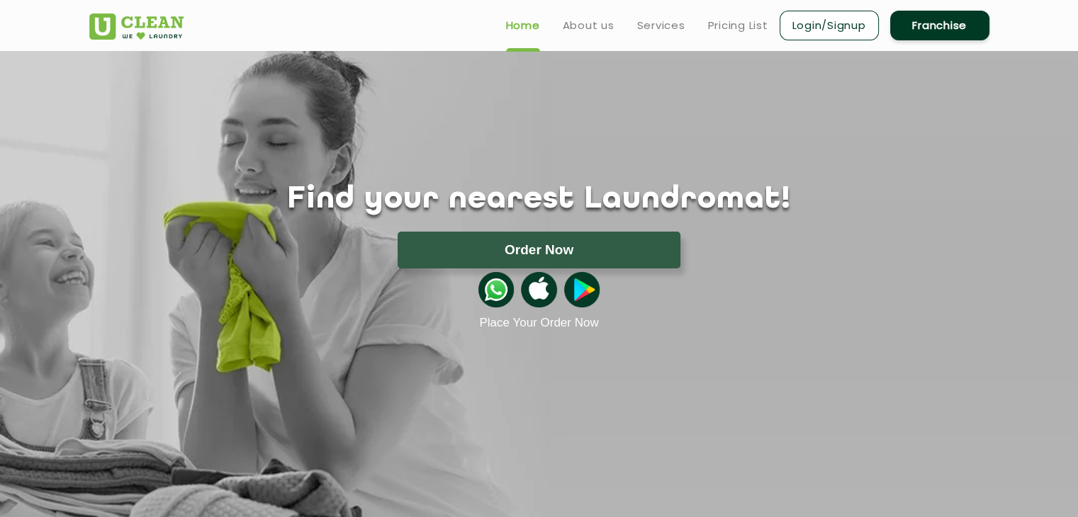
click at [756, 132] on div "Find your nearest Laundromat! Please select the location Order Now Place Your O…" at bounding box center [539, 190] width 921 height 279
click at [947, 18] on link "Franchise" at bounding box center [939, 26] width 99 height 30
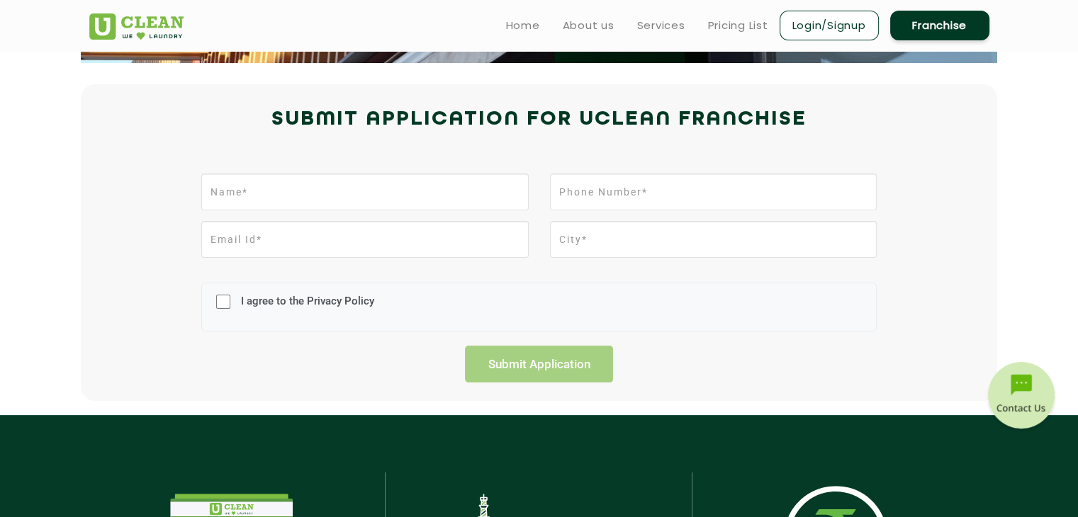
scroll to position [277, 0]
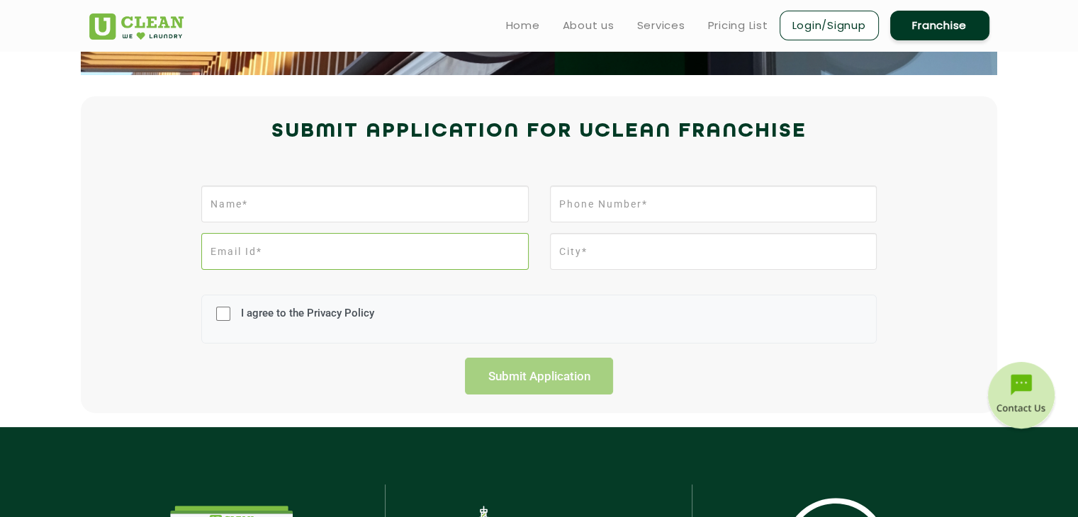
click at [359, 233] on input "email" at bounding box center [364, 251] width 327 height 37
click at [351, 213] on input "text" at bounding box center [364, 204] width 327 height 37
click at [221, 312] on input "I agree to the Privacy Policy" at bounding box center [223, 314] width 14 height 37
checkbox input "true"
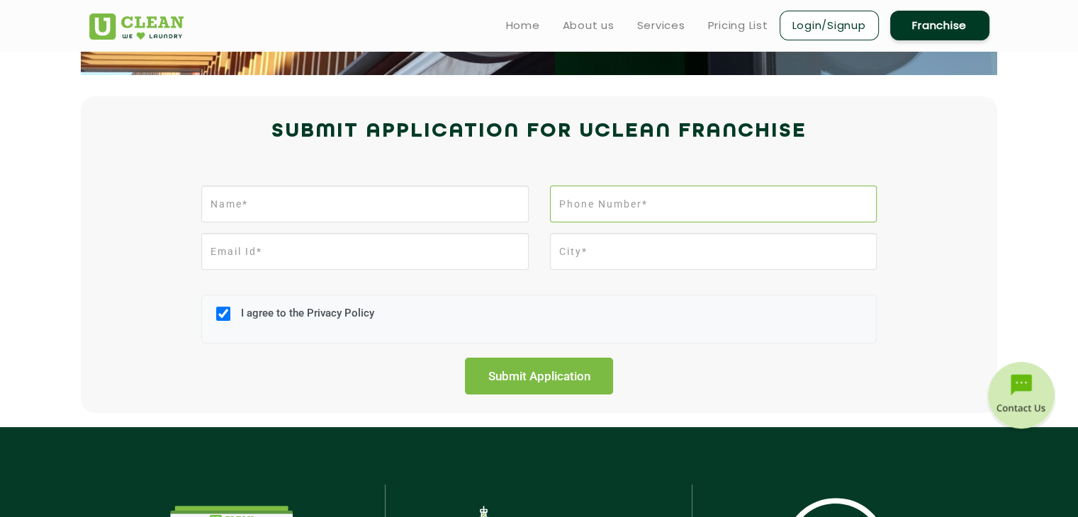
click at [634, 194] on input "tel" at bounding box center [713, 204] width 327 height 37
click at [596, 252] on input "text" at bounding box center [713, 251] width 327 height 37
type input "v"
type input "VIJAYAWADA"
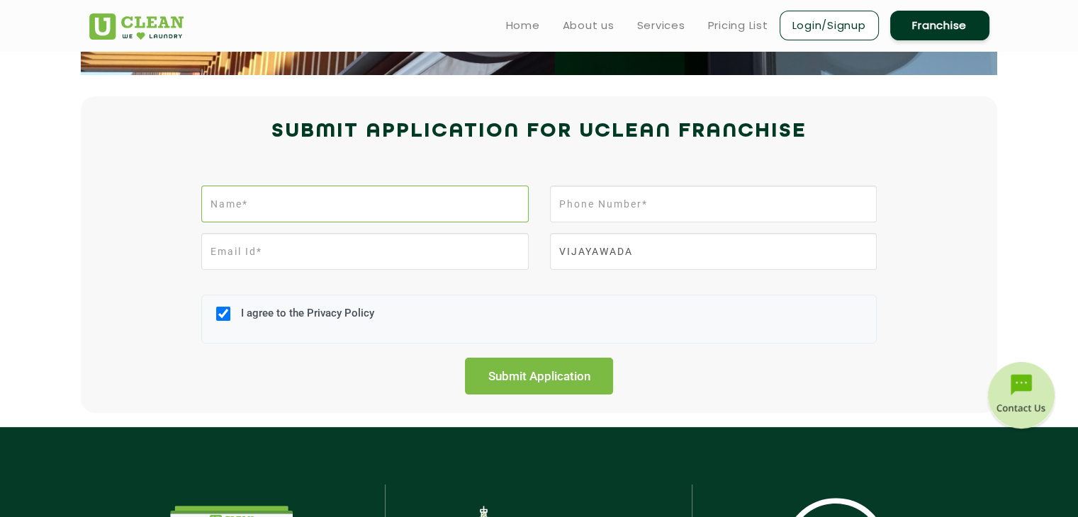
click at [417, 201] on input "text" at bounding box center [364, 204] width 327 height 37
click at [509, 25] on link "Home" at bounding box center [523, 25] width 34 height 17
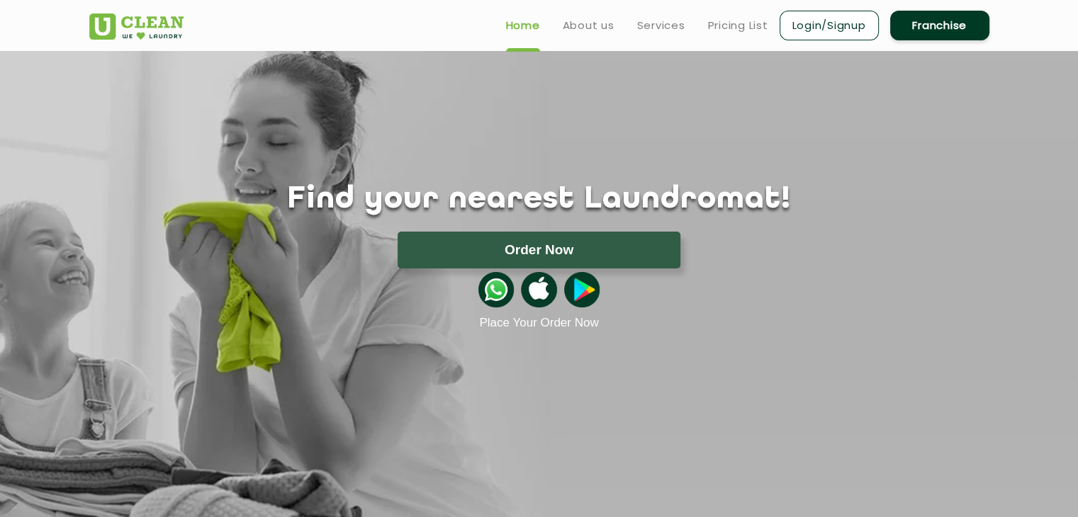
click at [1064, 140] on section "Find your nearest Laundromat! Please select the location Order Now Place Your O…" at bounding box center [539, 299] width 1078 height 496
